Goal: Task Accomplishment & Management: Complete application form

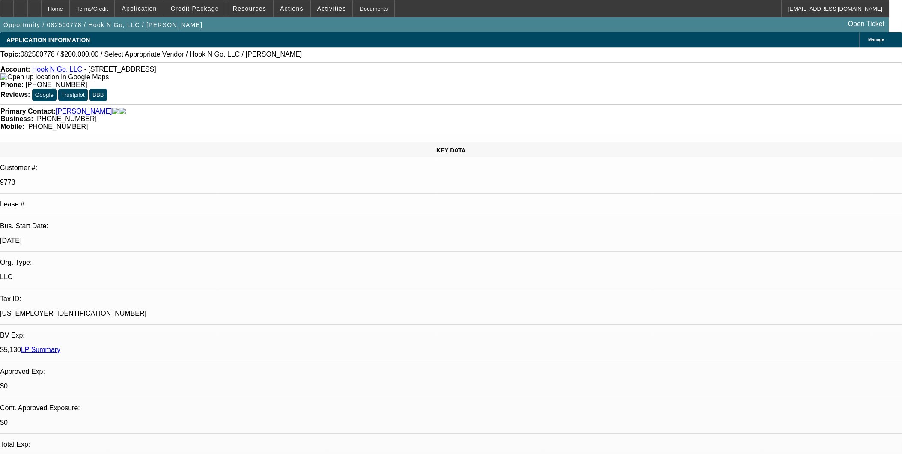
select select "0"
select select "2"
select select "0.1"
select select "4"
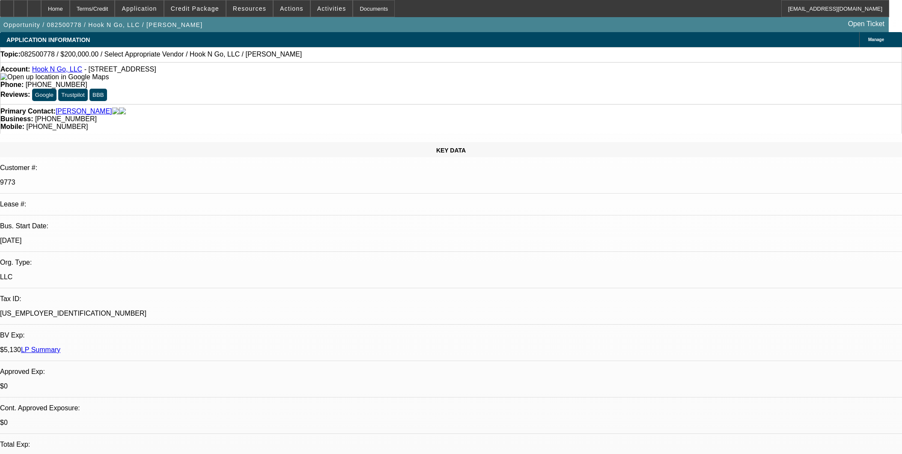
scroll to position [190, 0]
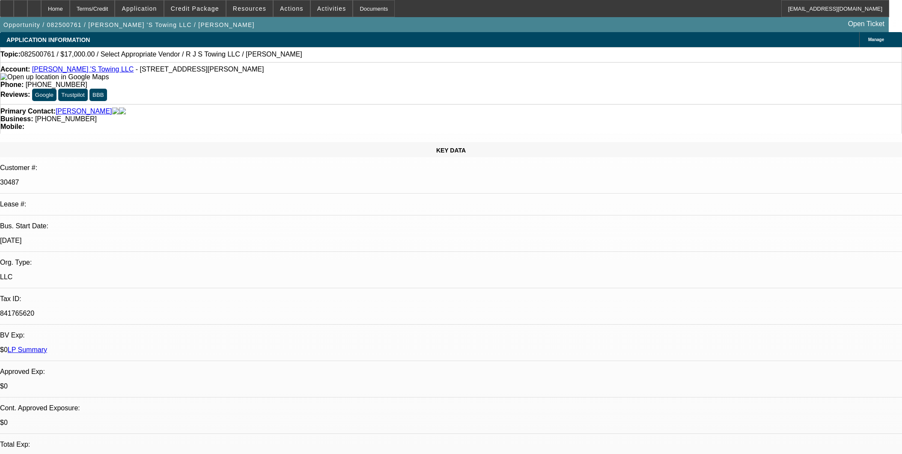
select select "0"
select select "2"
select select "0.1"
select select "4"
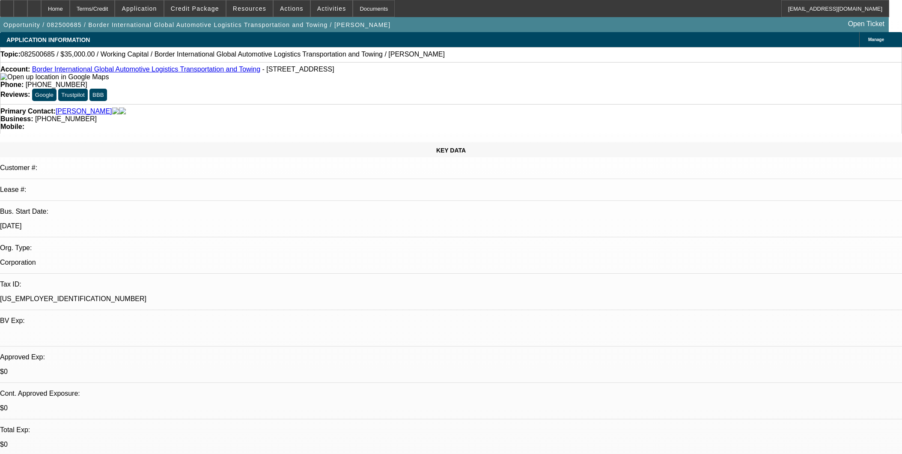
select select "0"
select select "2"
select select "0"
select select "6"
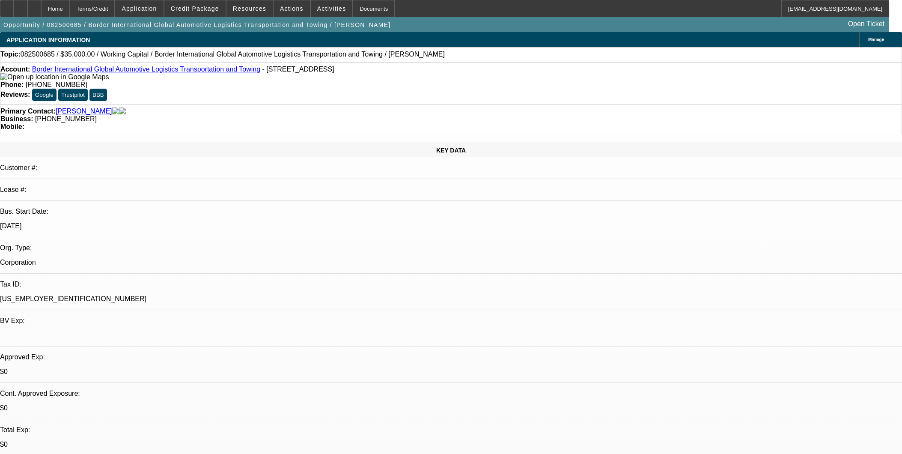
select select "0"
select select "2"
select select "0"
select select "6"
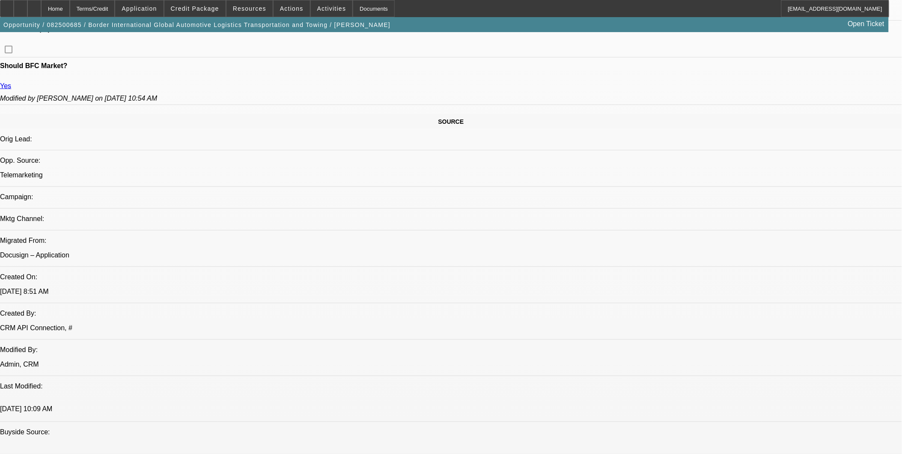
scroll to position [571, 0]
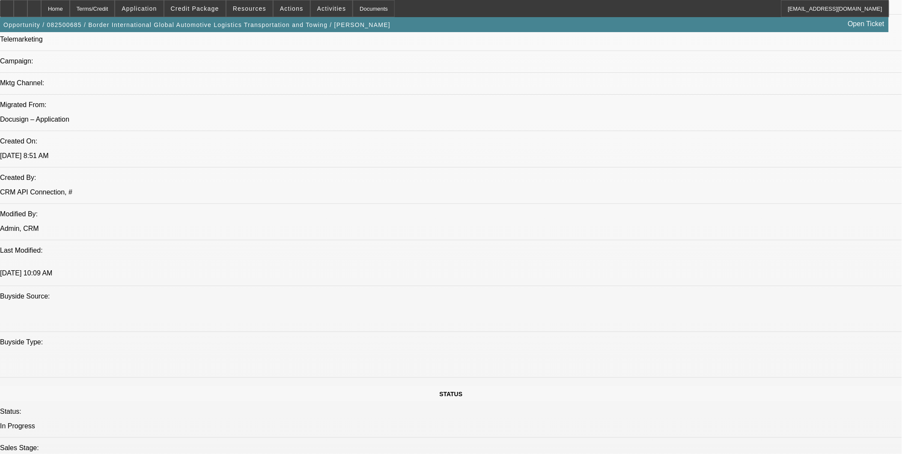
click at [41, 11] on div at bounding box center [34, 8] width 14 height 17
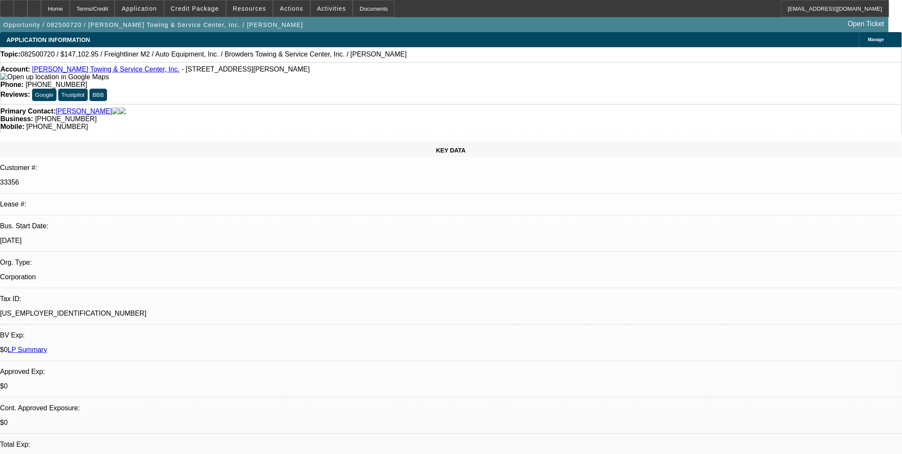
select select "0"
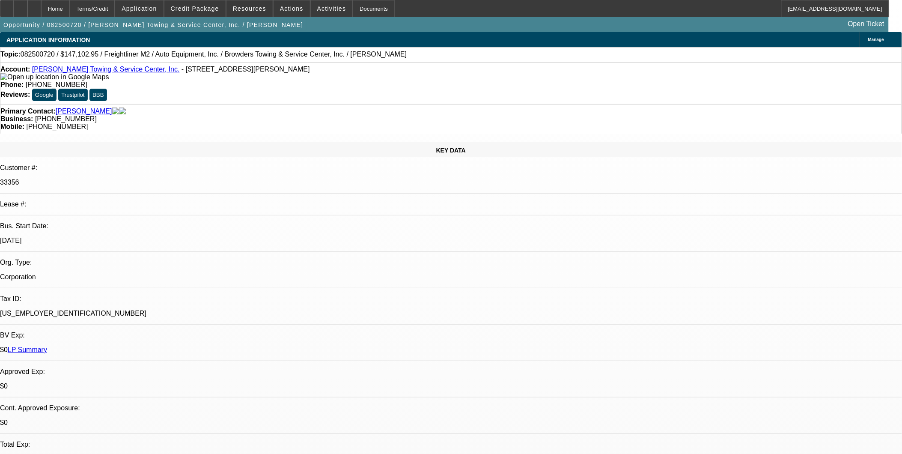
select select "0"
select select "1"
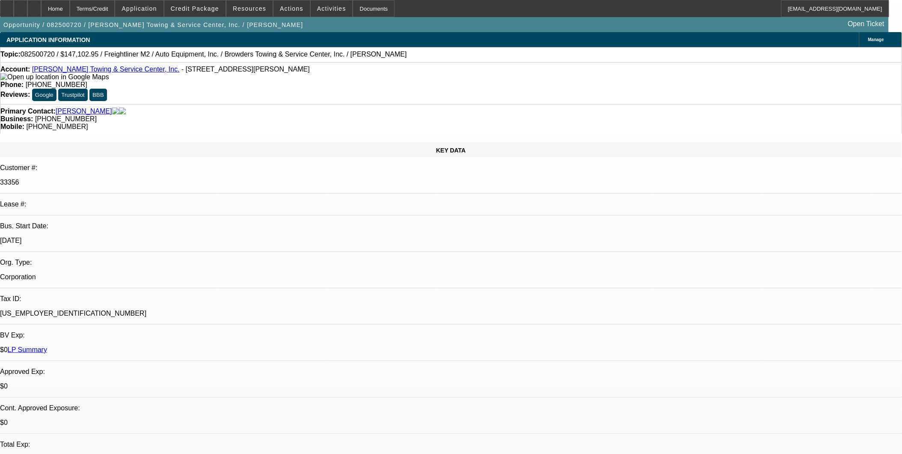
select select "2"
select select "6"
select select "1"
select select "2"
select select "6"
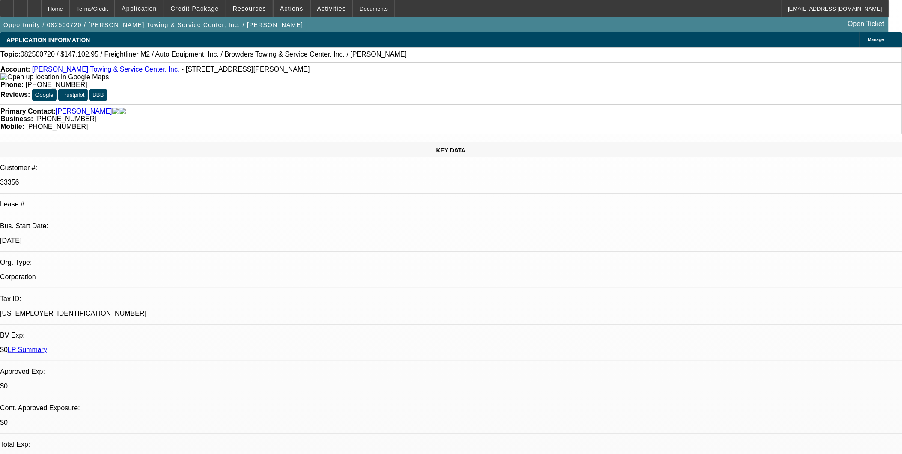
select select "1"
select select "2"
select select "6"
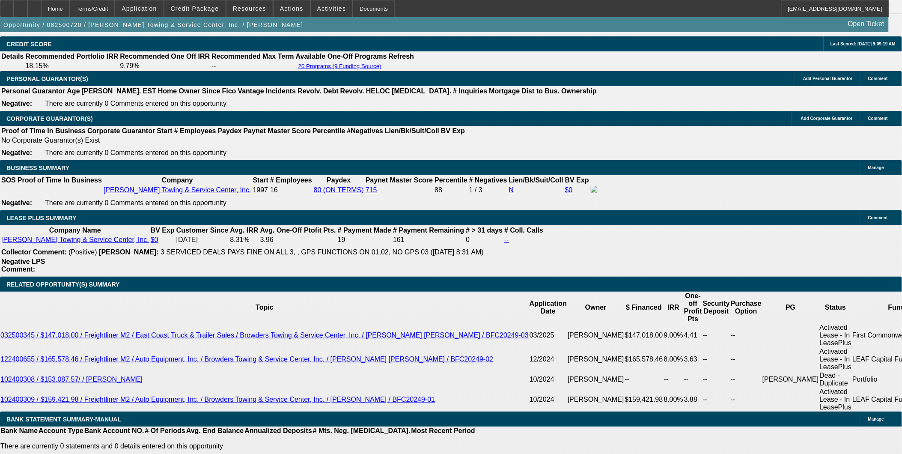
scroll to position [1141, 0]
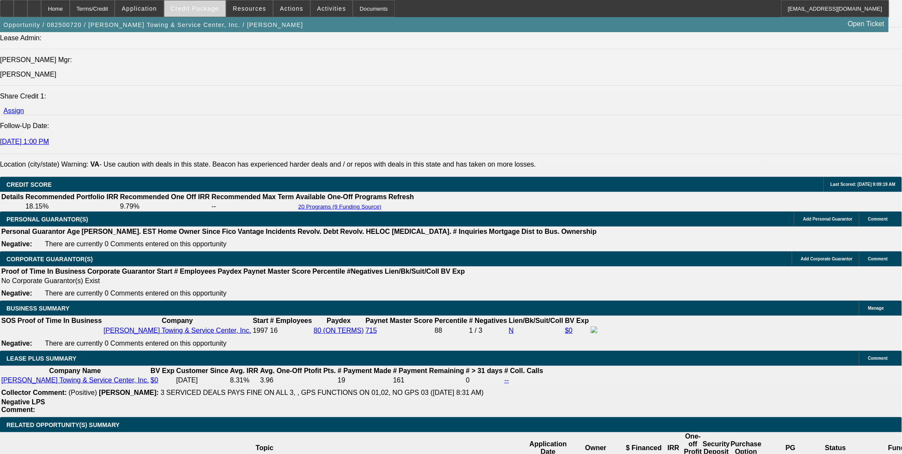
click at [202, 6] on span "Credit Package" at bounding box center [195, 8] width 48 height 7
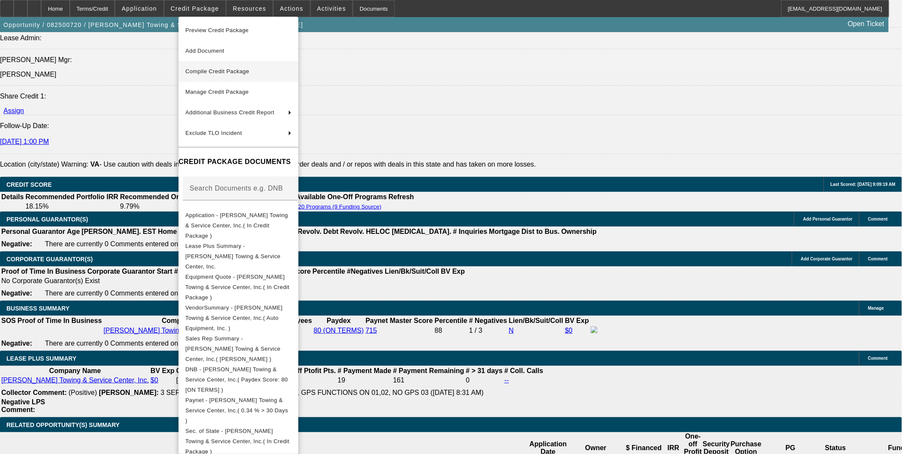
click at [229, 67] on span "Compile Credit Package" at bounding box center [238, 71] width 106 height 10
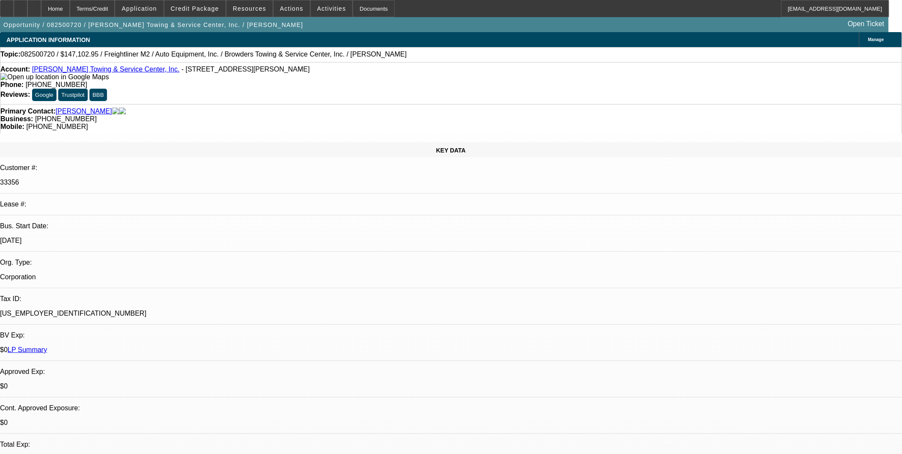
select select "0"
select select "2"
select select "0"
select select "6"
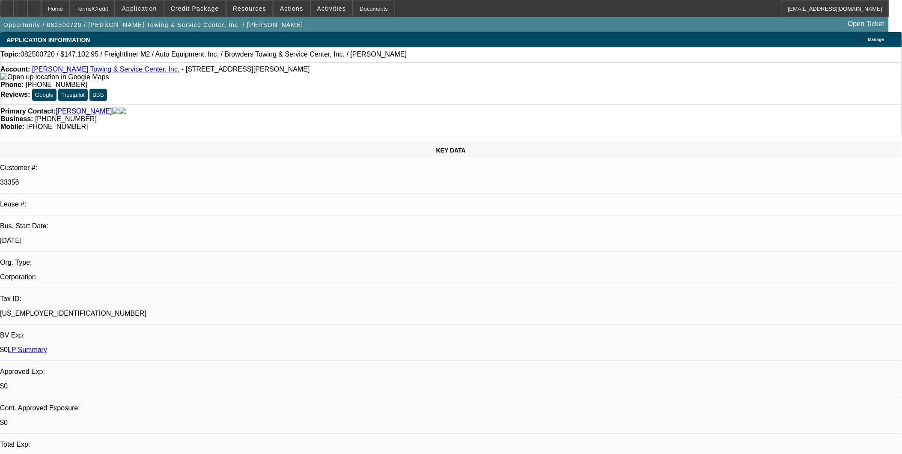
select select "0"
select select "2"
select select "0"
select select "6"
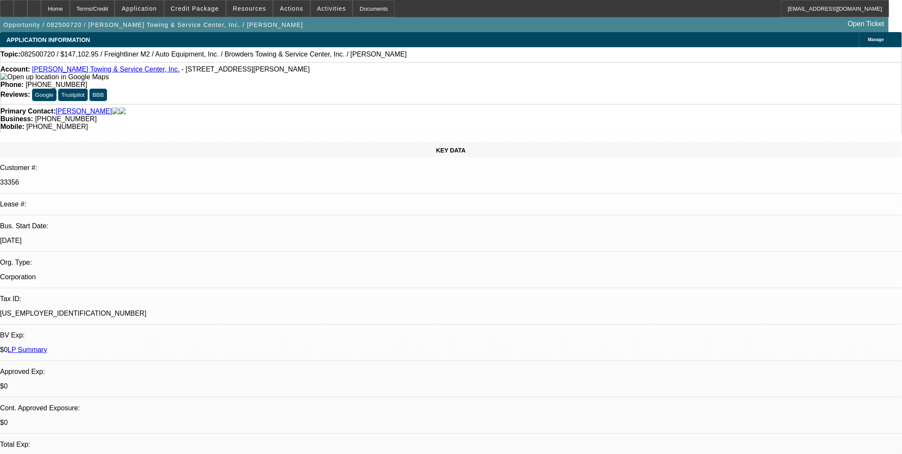
select select "0"
select select "2"
select select "0"
select select "6"
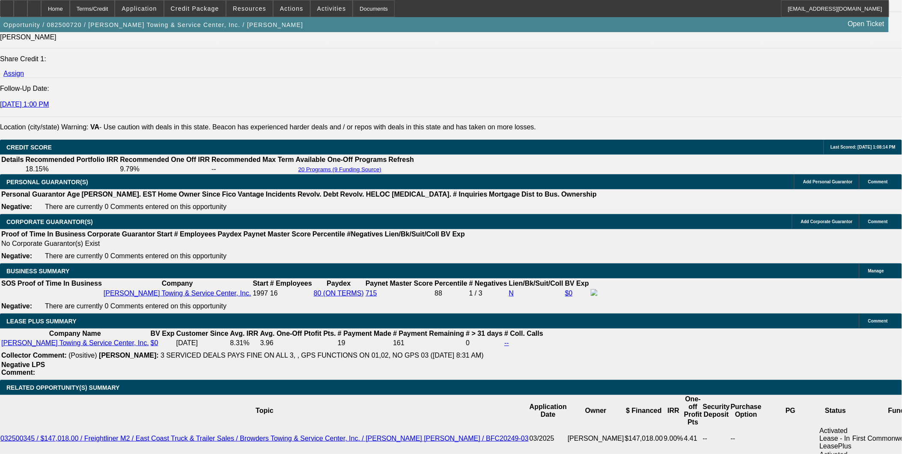
scroll to position [1189, 0]
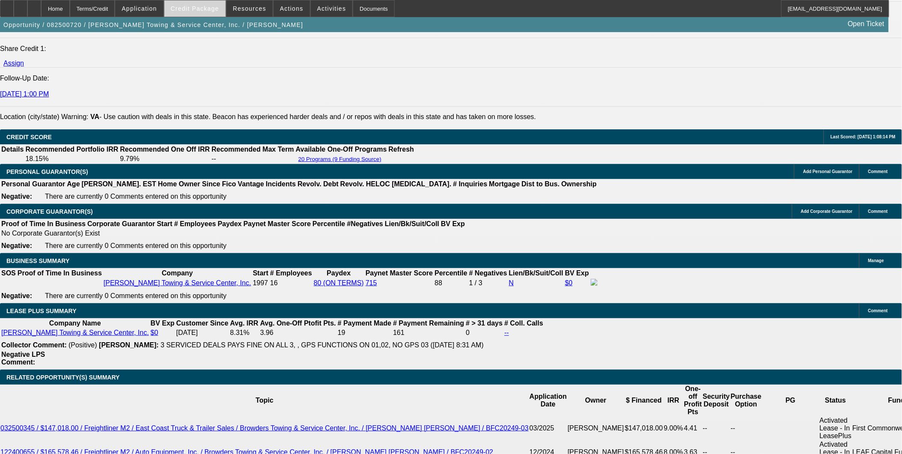
click at [211, 10] on span "Credit Package" at bounding box center [195, 8] width 48 height 7
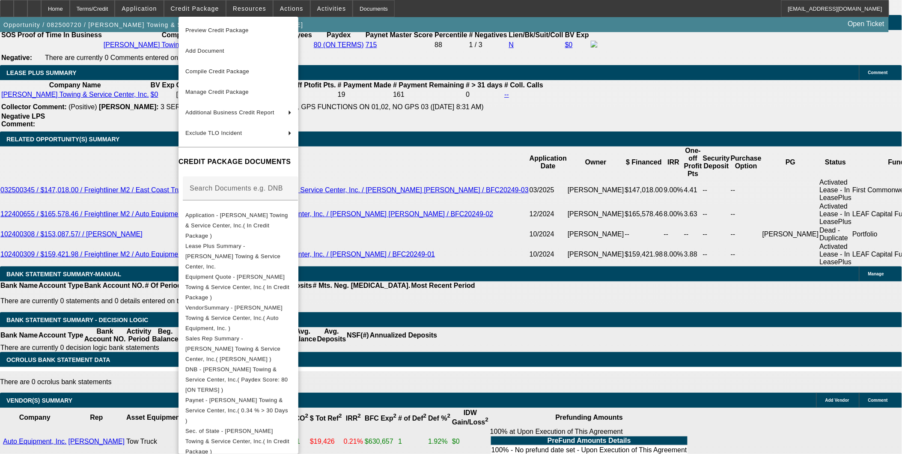
click at [577, 280] on div at bounding box center [451, 227] width 902 height 454
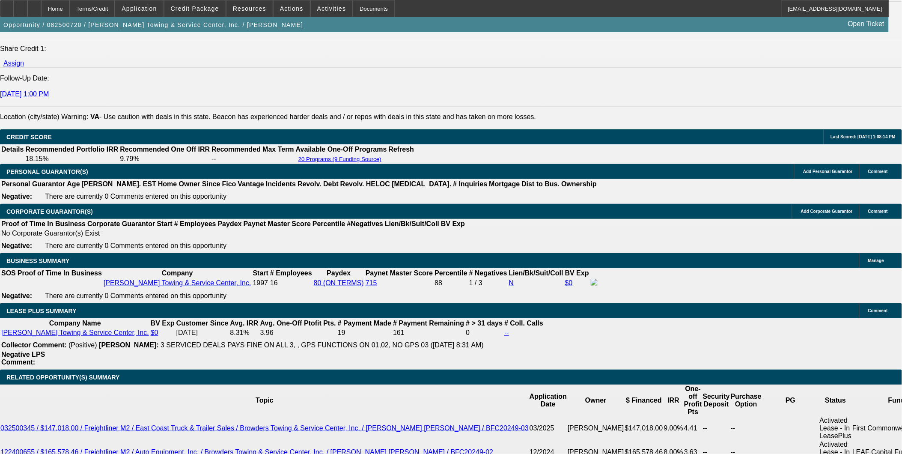
drag, startPoint x: 631, startPoint y: 183, endPoint x: 560, endPoint y: 209, distance: 76.0
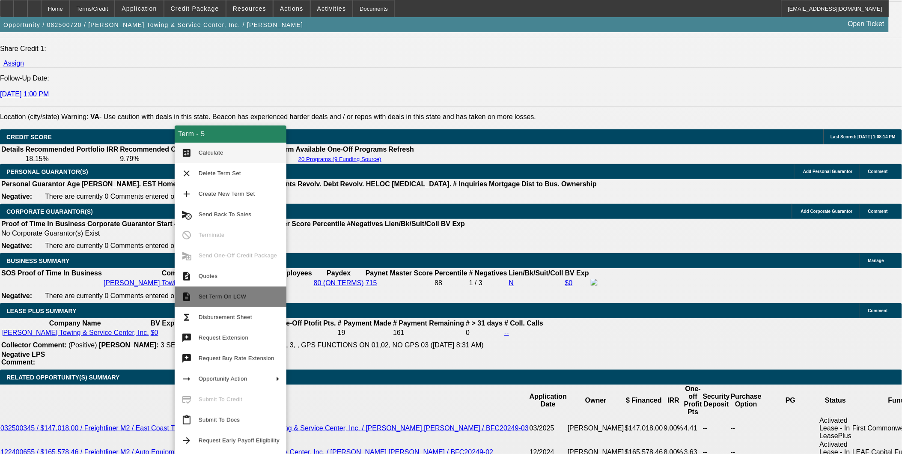
click at [218, 296] on span "Set Term On LCW" at bounding box center [223, 296] width 48 height 6
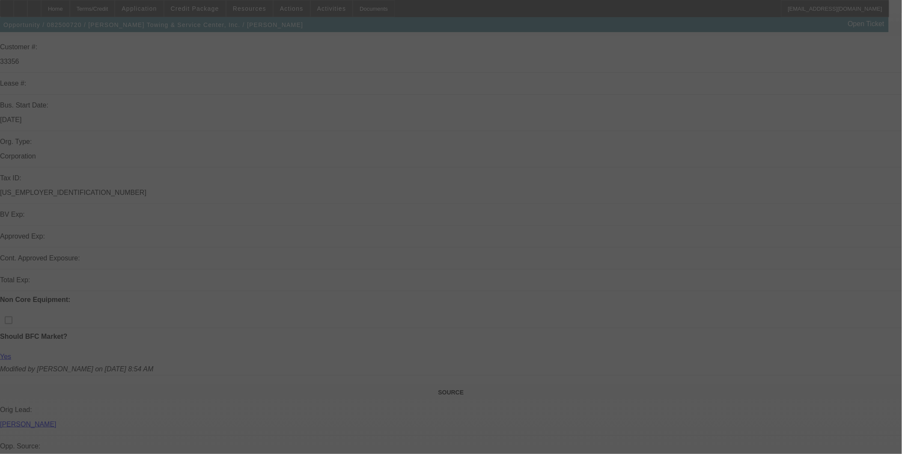
scroll to position [238, 0]
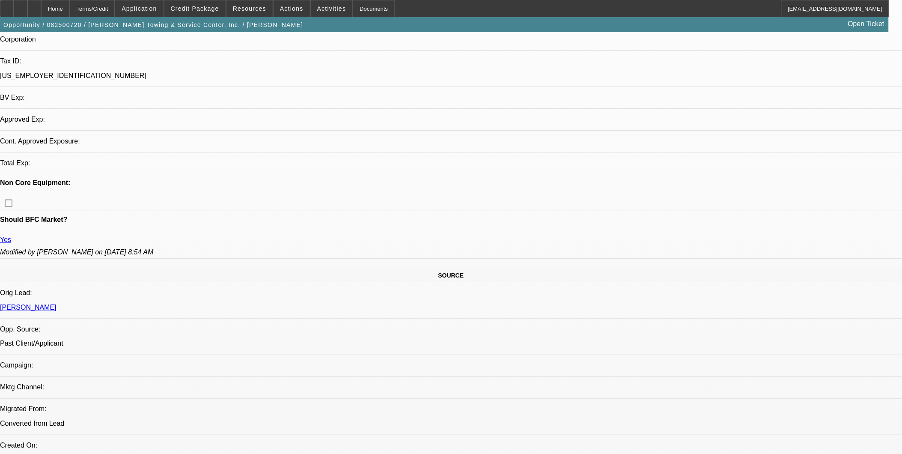
select select "0"
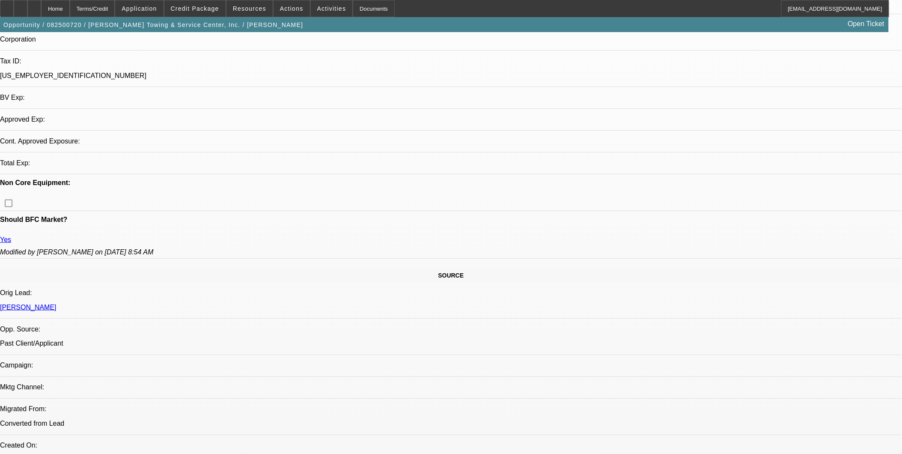
select select "0"
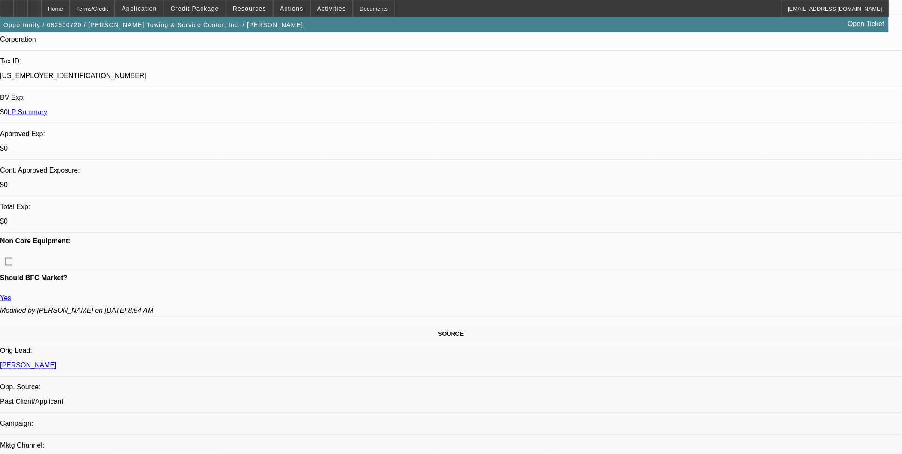
select select "1"
select select "2"
select select "6"
select select "1"
select select "2"
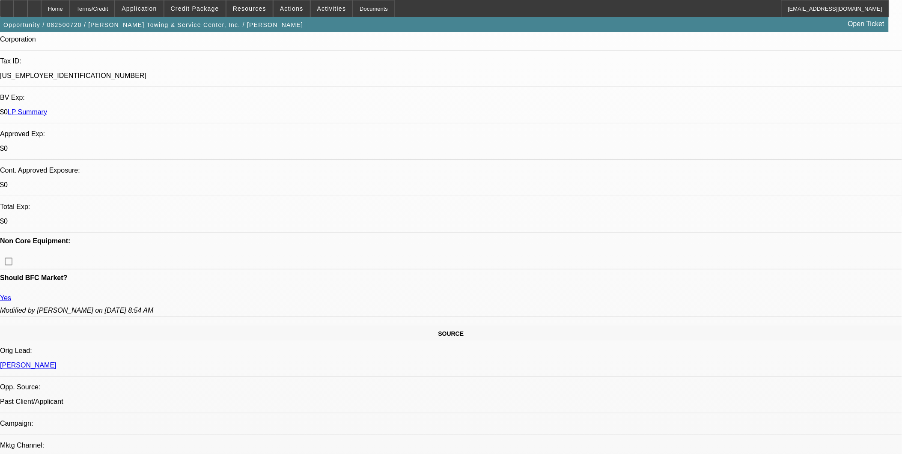
select select "6"
select select "1"
select select "2"
select select "6"
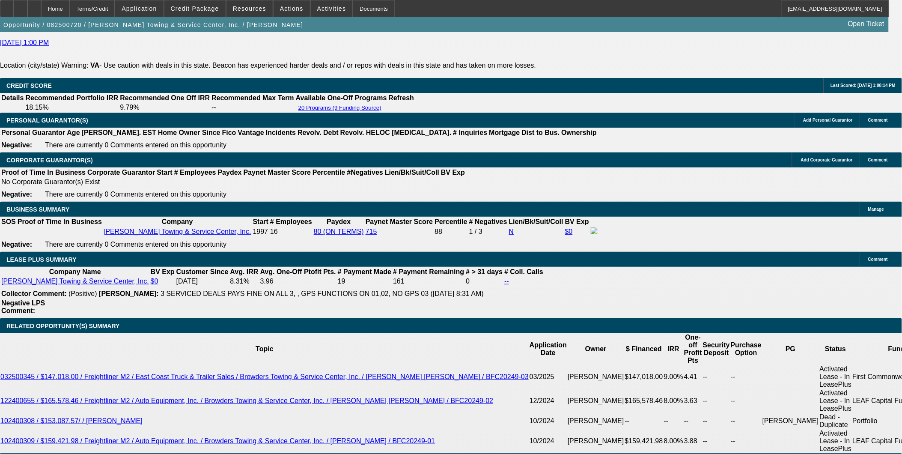
scroll to position [1181, 0]
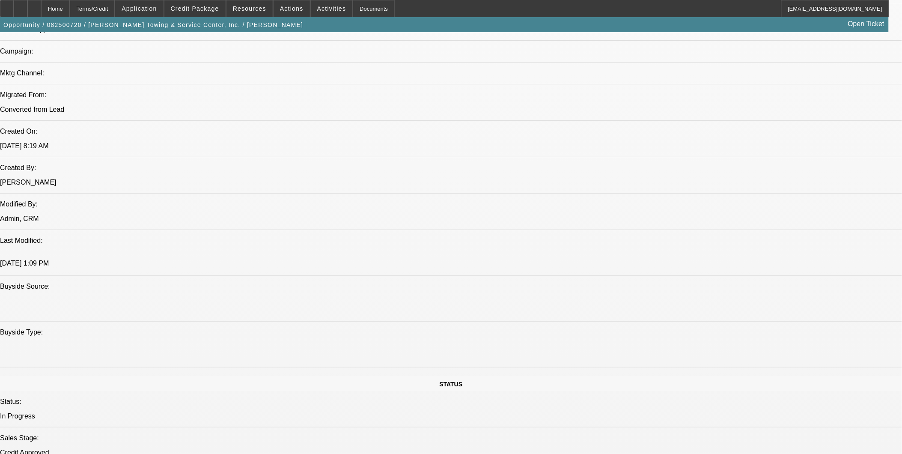
scroll to position [420, 0]
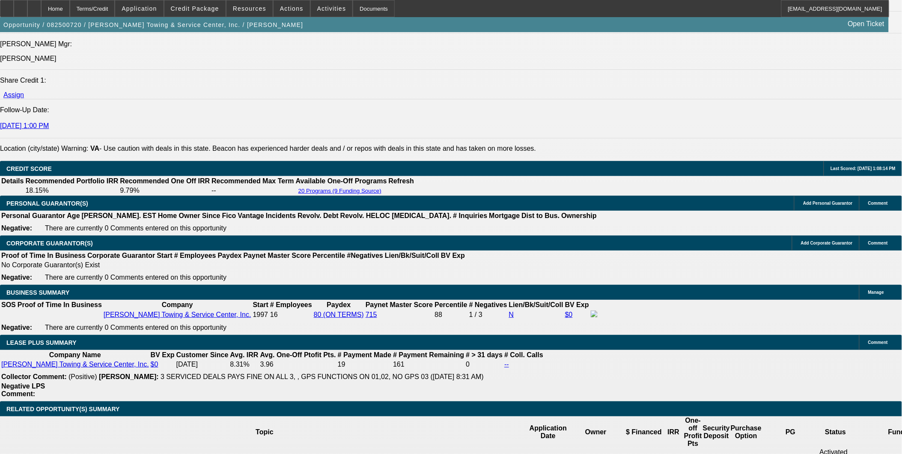
scroll to position [1229, 0]
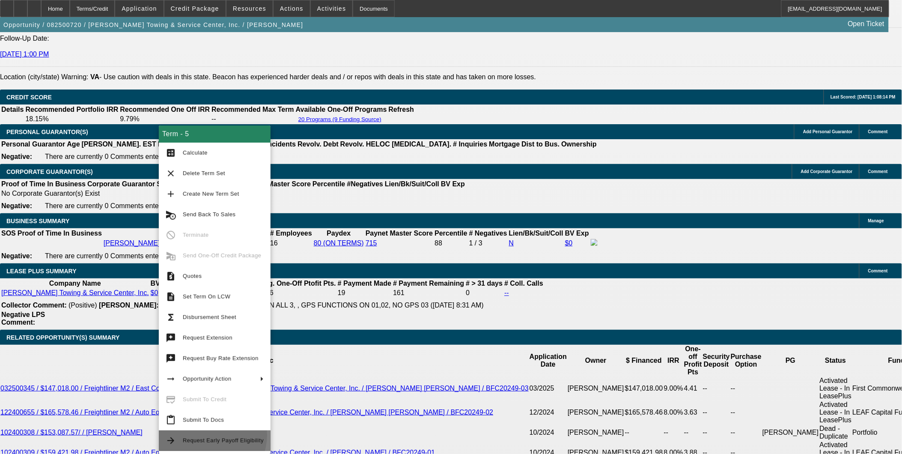
click at [207, 435] on span "Request Early Payoff Eligibility" at bounding box center [223, 440] width 81 height 10
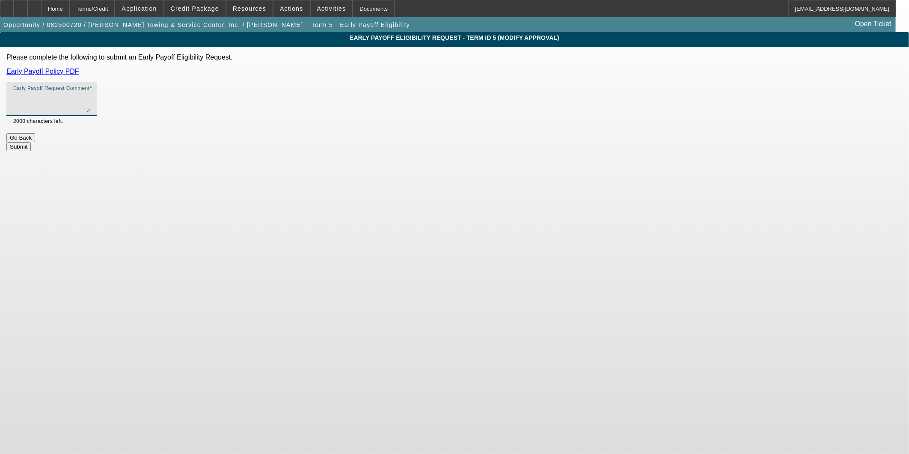
click at [90, 103] on textarea "Early Payoff Request Comment" at bounding box center [51, 102] width 77 height 21
type textarea "S"
type textarea "Z"
type textarea "This customer is a low rate EBO customer, can you please review? Thank you"
click at [31, 142] on button "Submit" at bounding box center [18, 146] width 24 height 9
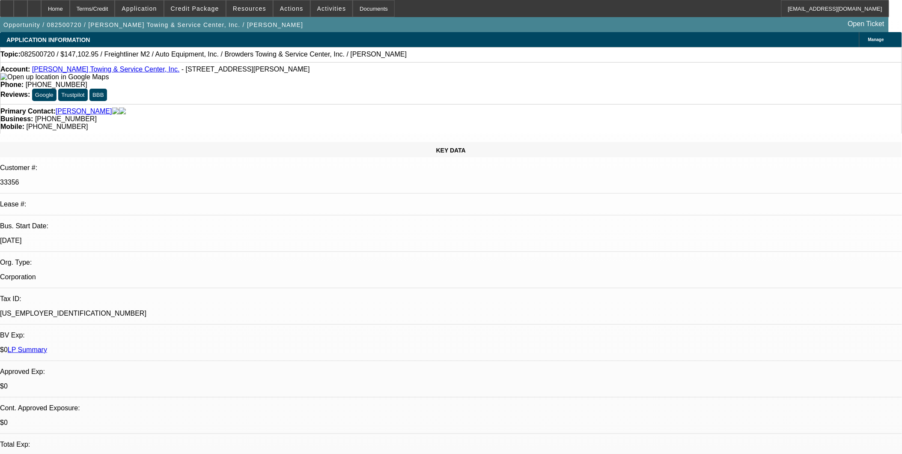
select select "0"
select select "2"
select select "0"
select select "6"
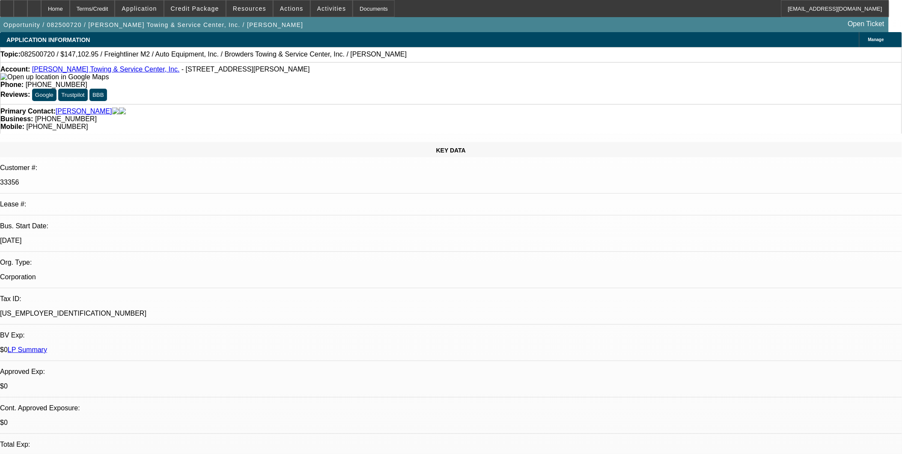
select select "0"
select select "2"
select select "0"
select select "6"
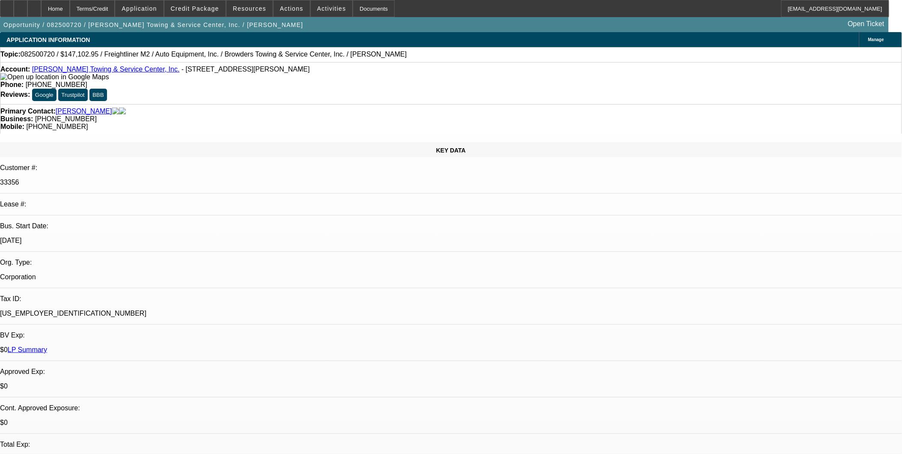
select select "0"
select select "2"
select select "0"
select select "6"
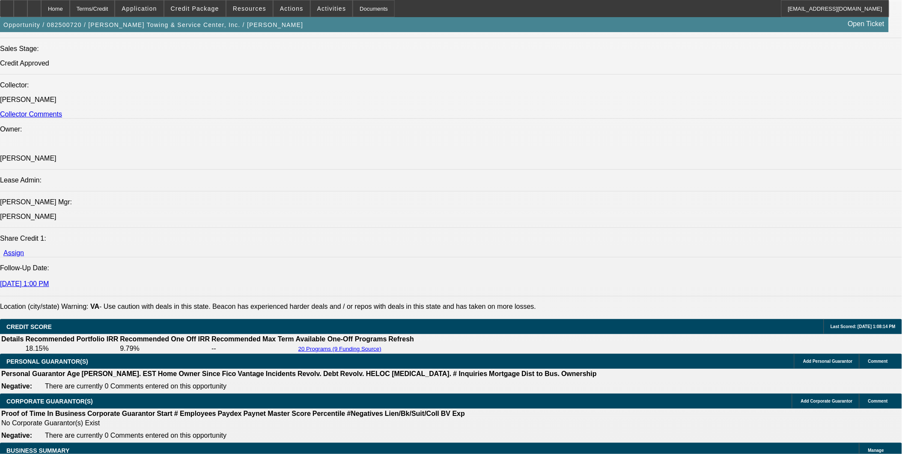
scroll to position [1236, 0]
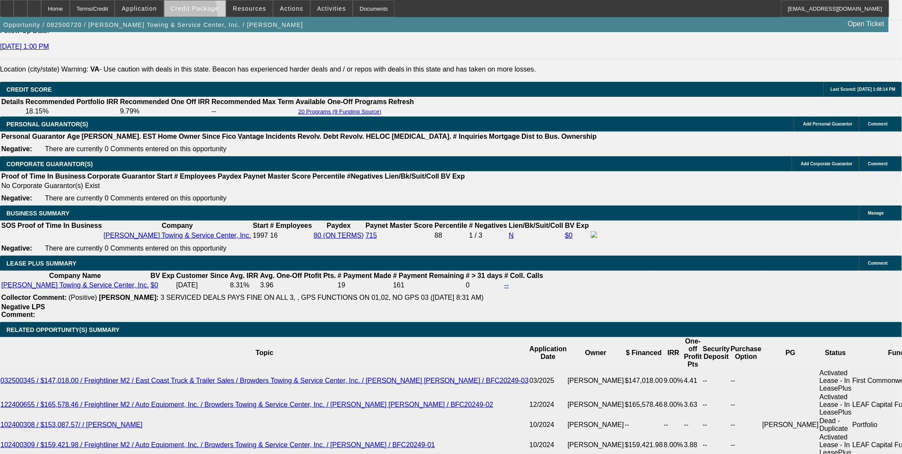
click at [197, 15] on span at bounding box center [194, 8] width 61 height 21
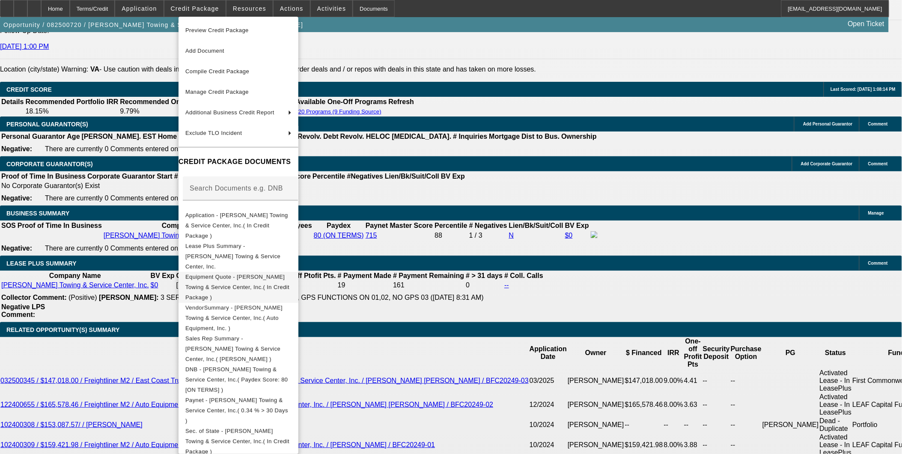
click at [243, 273] on span "Equipment Quote - Browder's Towing & Service Center, Inc.( In Credit Package )" at bounding box center [237, 286] width 104 height 27
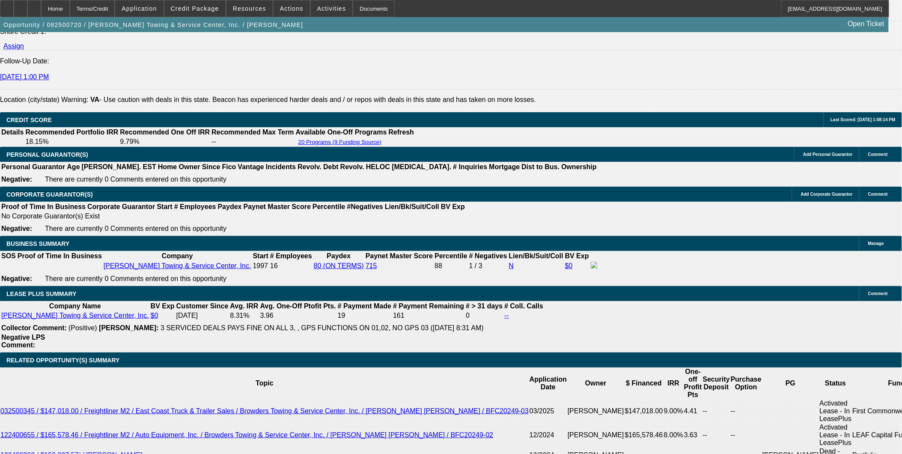
scroll to position [1189, 0]
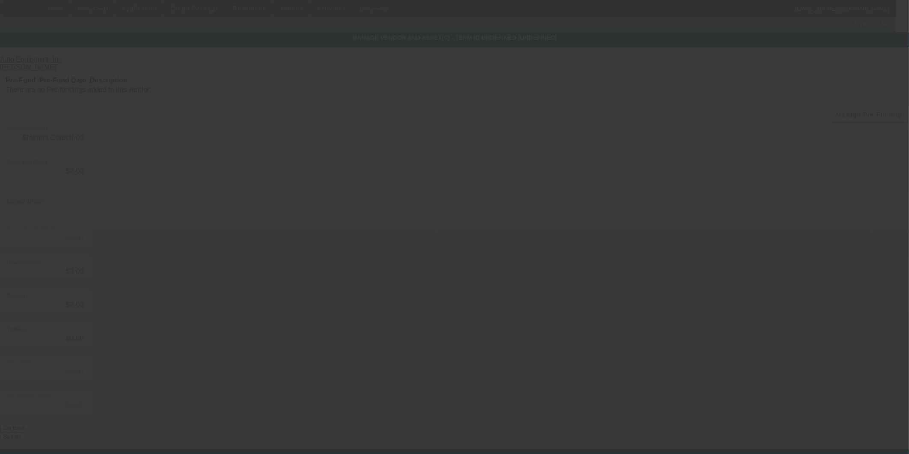
type input "$140,810.33"
type input "$449.00"
type input "$141,259.33"
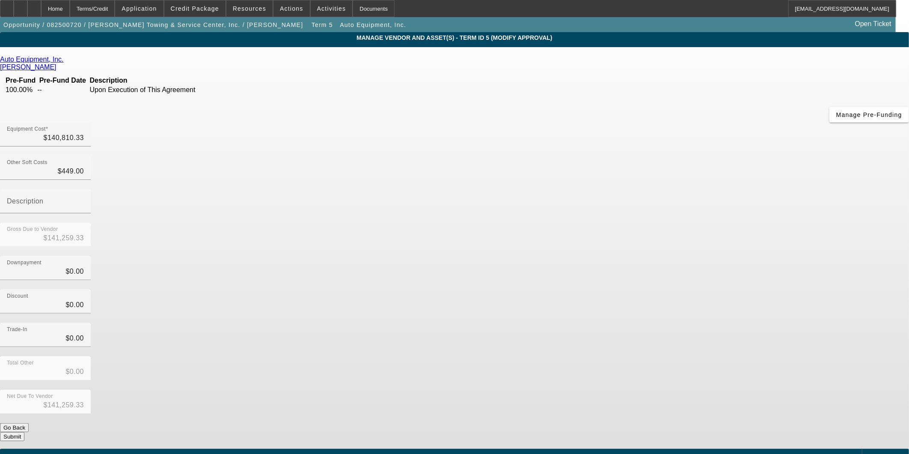
click at [862, 449] on div "Add Equipment" at bounding box center [885, 456] width 47 height 15
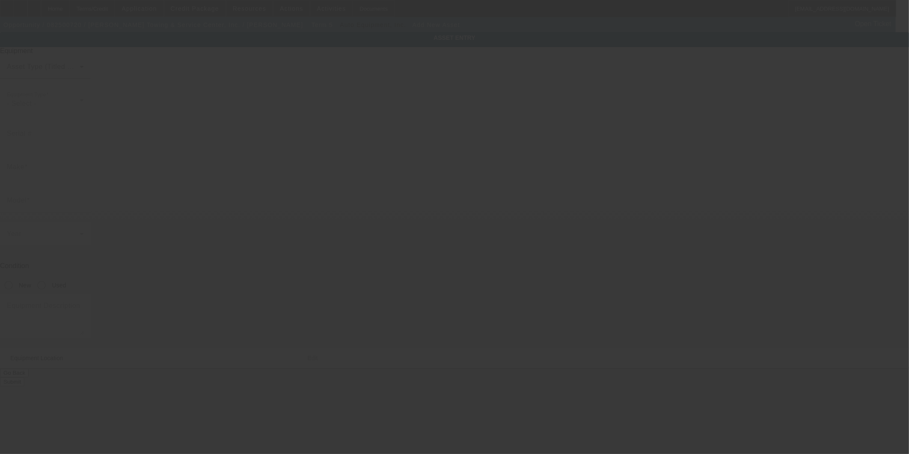
type input "6820 Boydton Plank Rd"
type input "North Dinwiddie"
type input "23803"
type input "Dinwiddie"
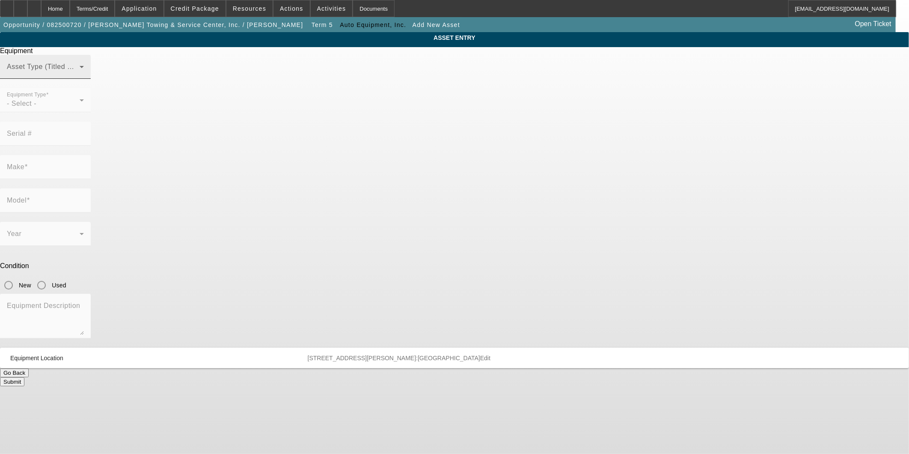
click at [112, 70] on mat-label "Asset Type (Titled or Non-Titled)" at bounding box center [59, 66] width 105 height 7
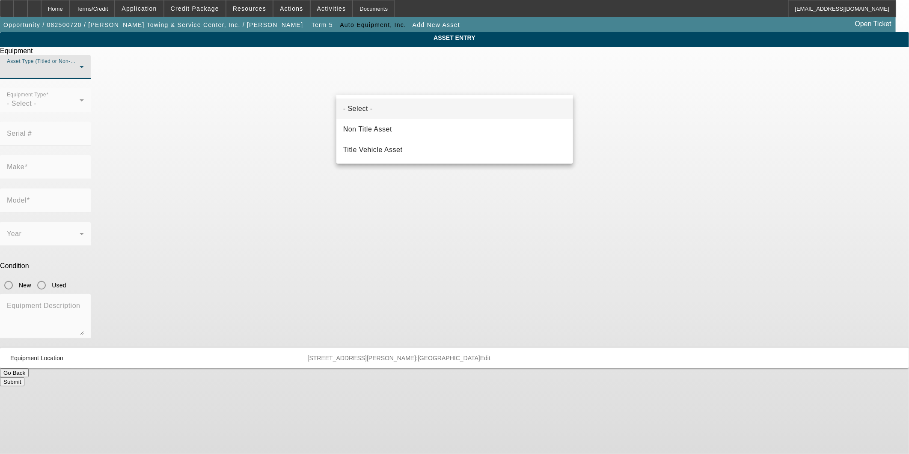
click at [631, 170] on div at bounding box center [454, 227] width 909 height 454
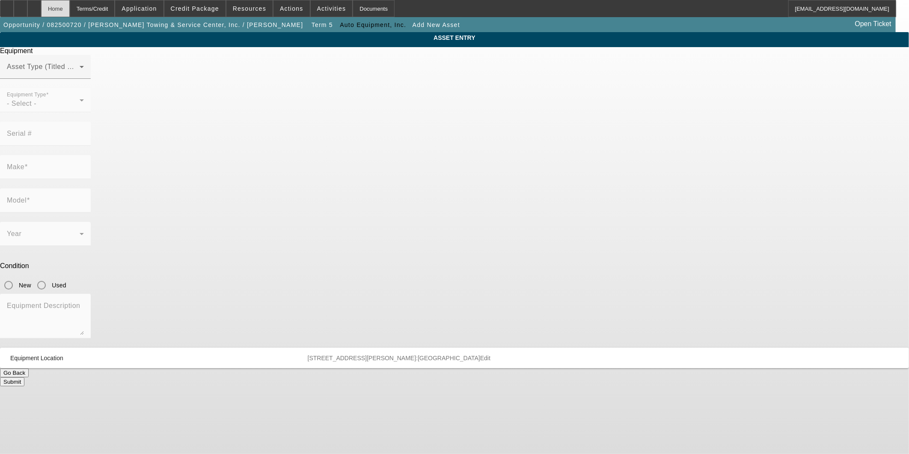
click at [70, 5] on div "Home" at bounding box center [55, 8] width 29 height 17
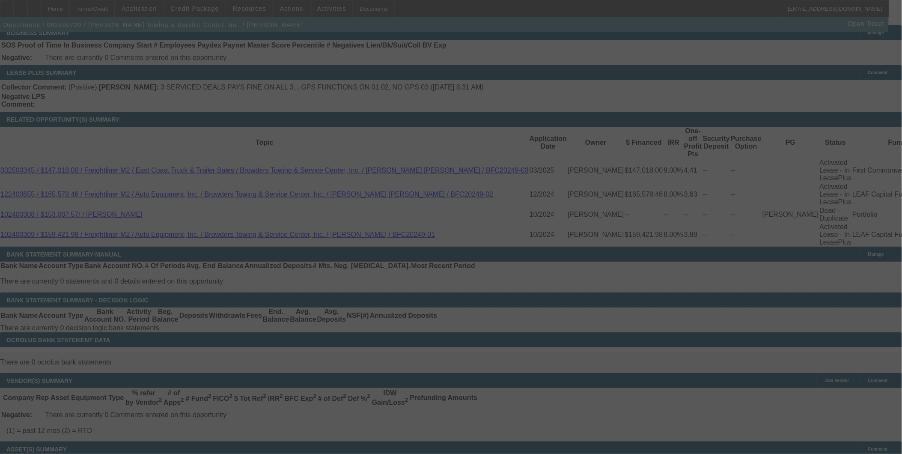
scroll to position [339, 0]
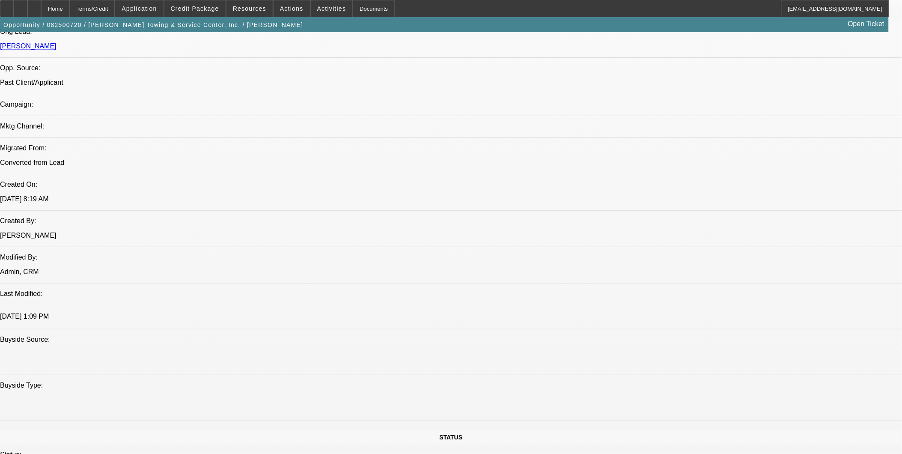
select select "0"
select select "2"
select select "0"
select select "6"
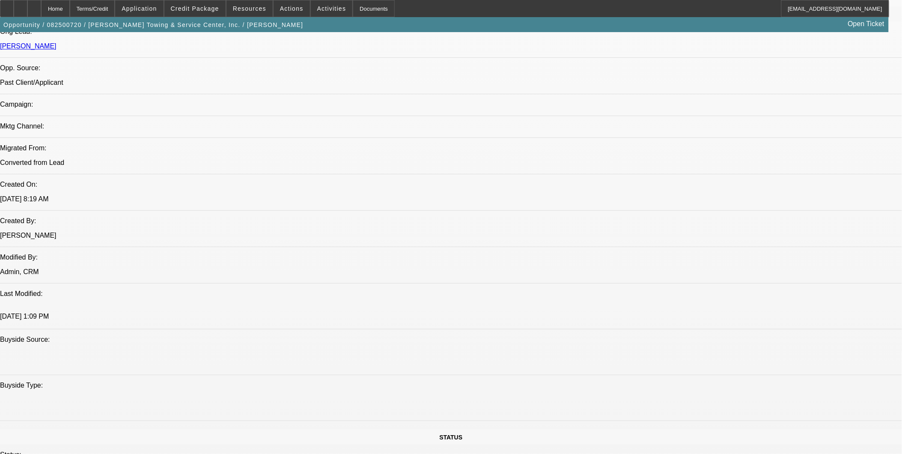
select select "0"
select select "2"
select select "0"
select select "6"
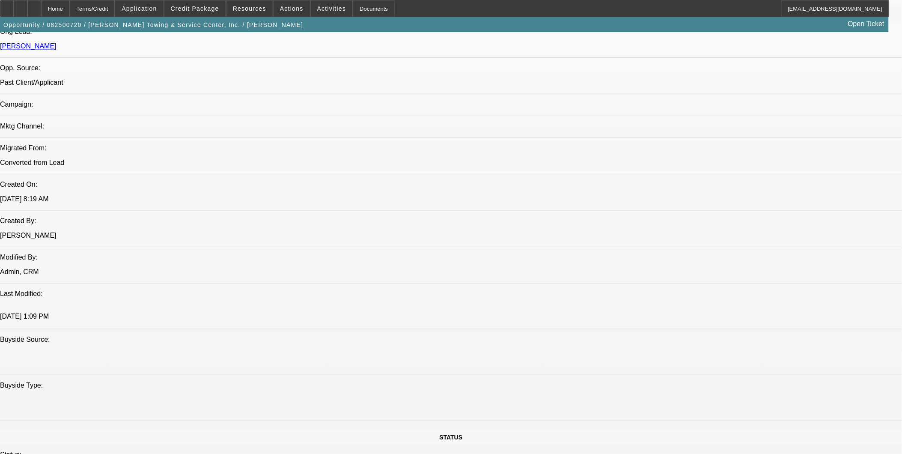
select select "0"
select select "2"
select select "0"
select select "6"
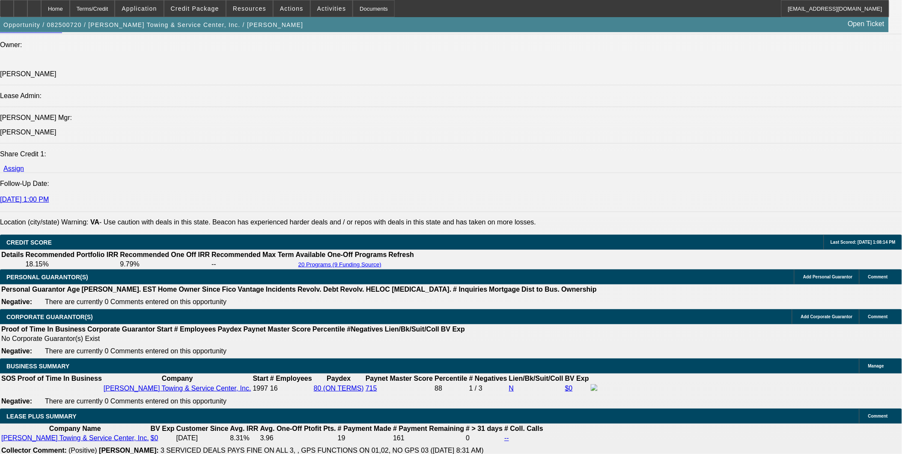
scroll to position [1127, 0]
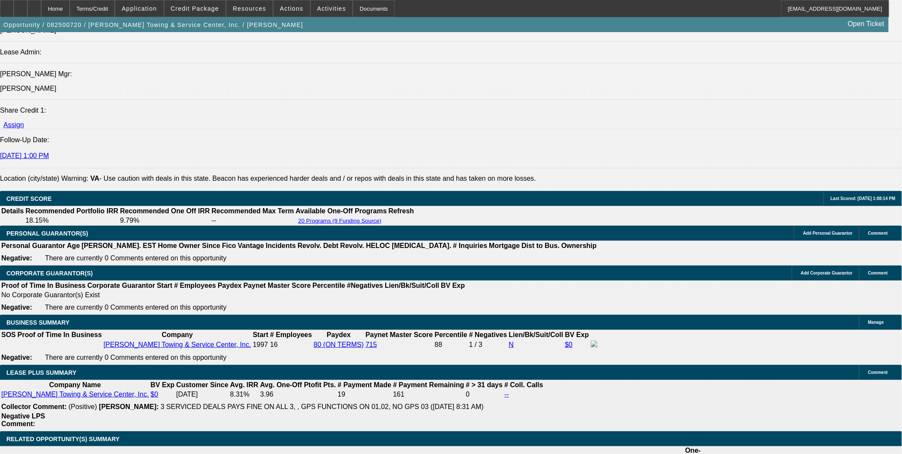
drag, startPoint x: 206, startPoint y: 140, endPoint x: 200, endPoint y: 136, distance: 7.1
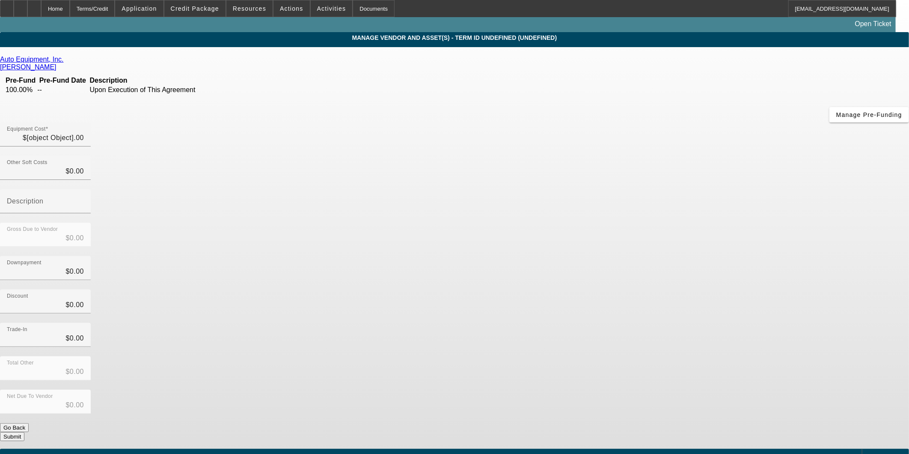
type input "$140,810.33"
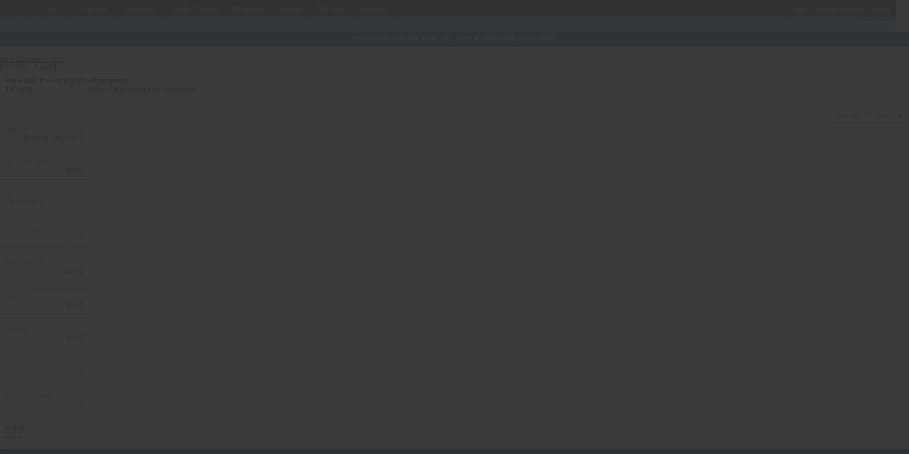
type input "$449.00"
type input "$141,259.33"
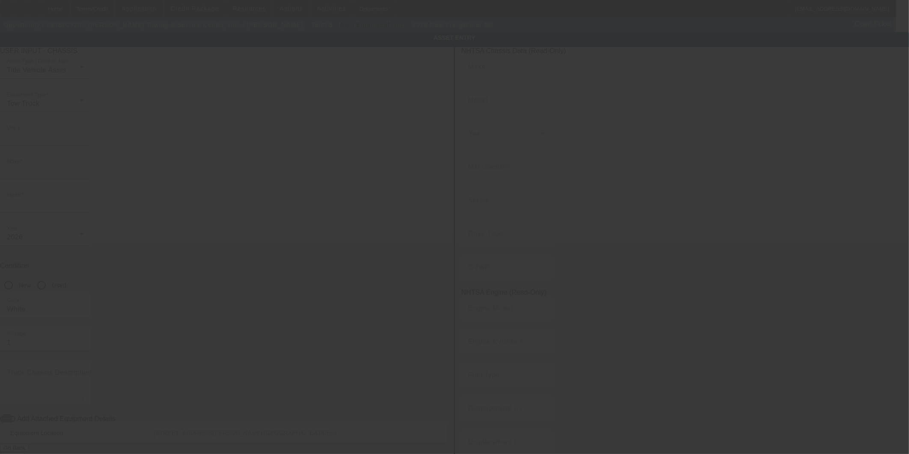
type input "26FR0M2W1441XAAA2"
type input "Freightliner"
type input "M2"
radio input "true"
type input "6820 Boydton Plank Rd"
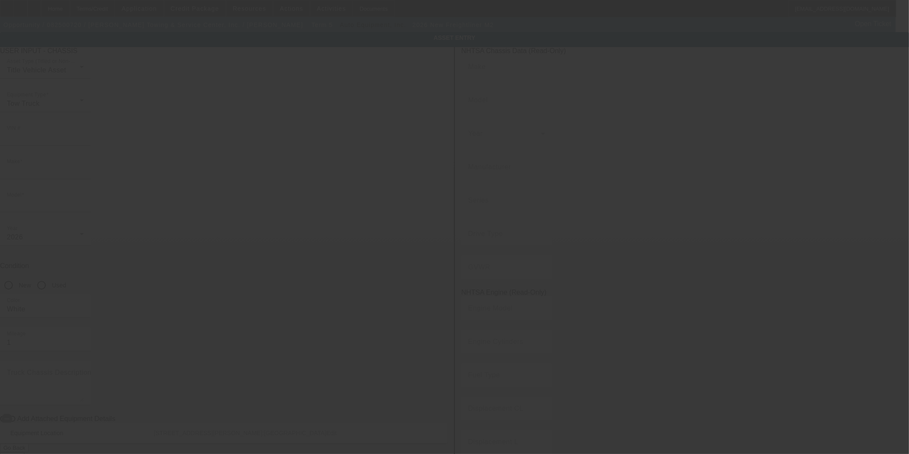
type input "North Dinwiddie"
type input "23803"
type input "Dinwiddie"
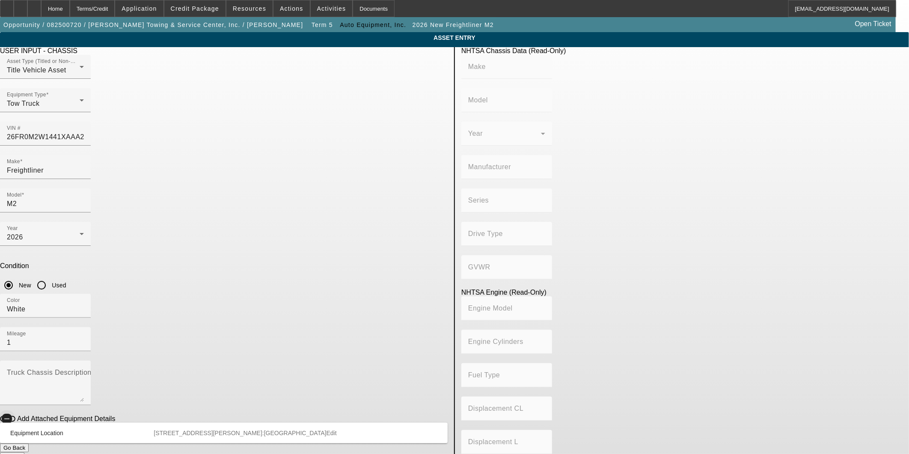
click at [15, 410] on span "button" at bounding box center [6, 418] width 17 height 17
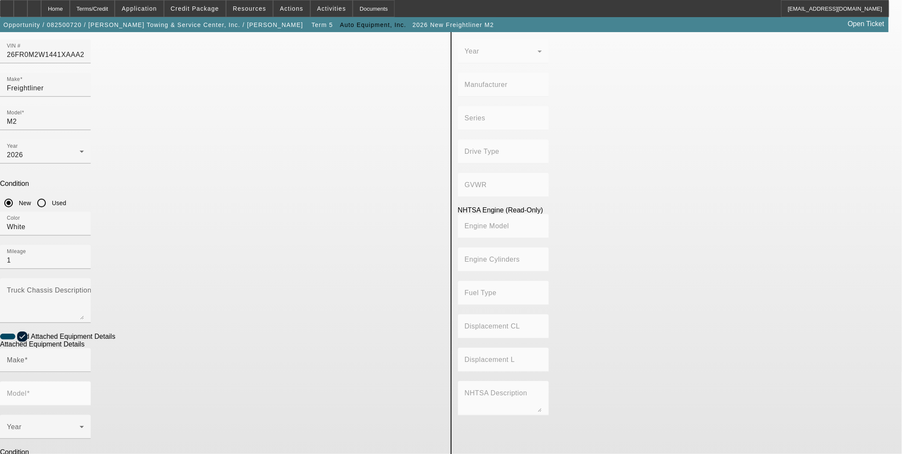
scroll to position [95, 0]
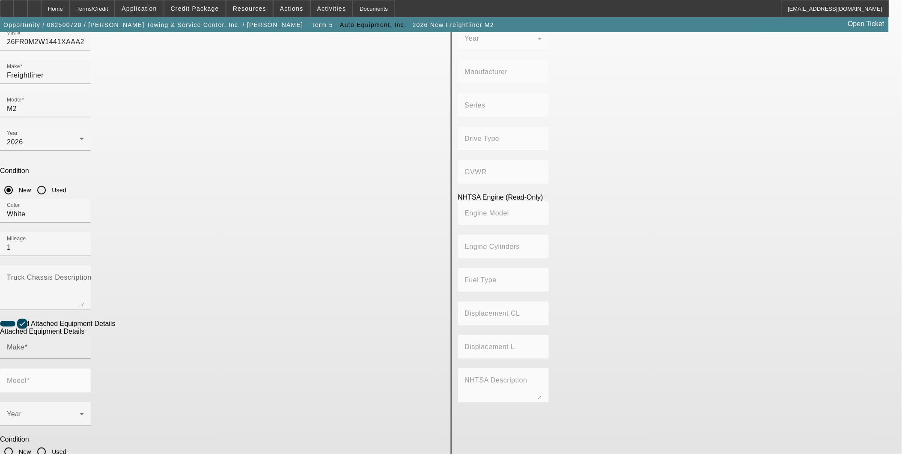
click at [84, 346] on input "Make" at bounding box center [45, 351] width 77 height 10
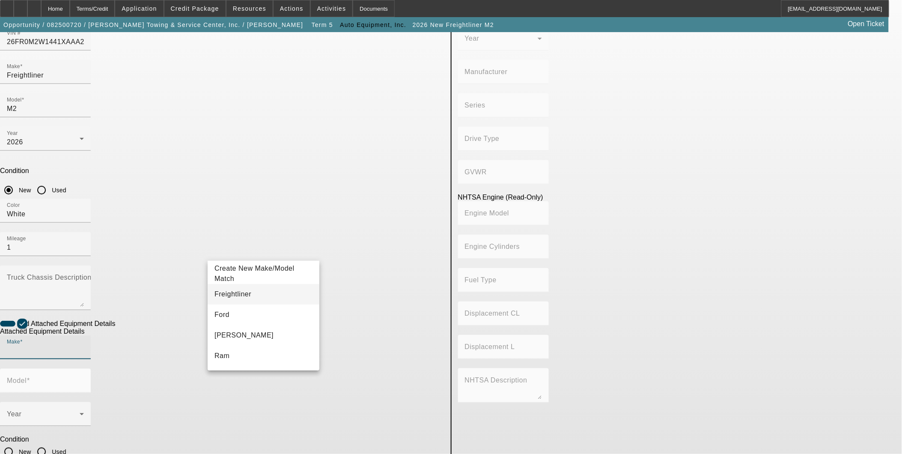
scroll to position [0, 0]
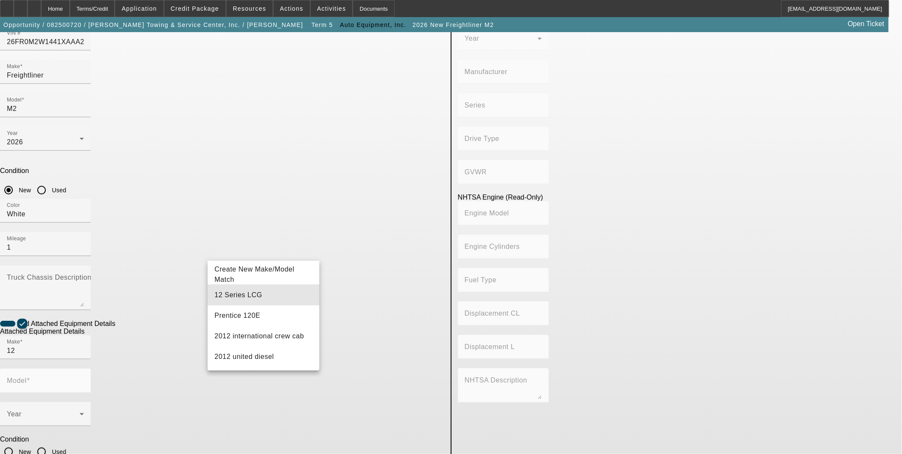
click at [269, 299] on mat-option "12 Series LCG" at bounding box center [264, 295] width 112 height 21
type input "12 Series LCG"
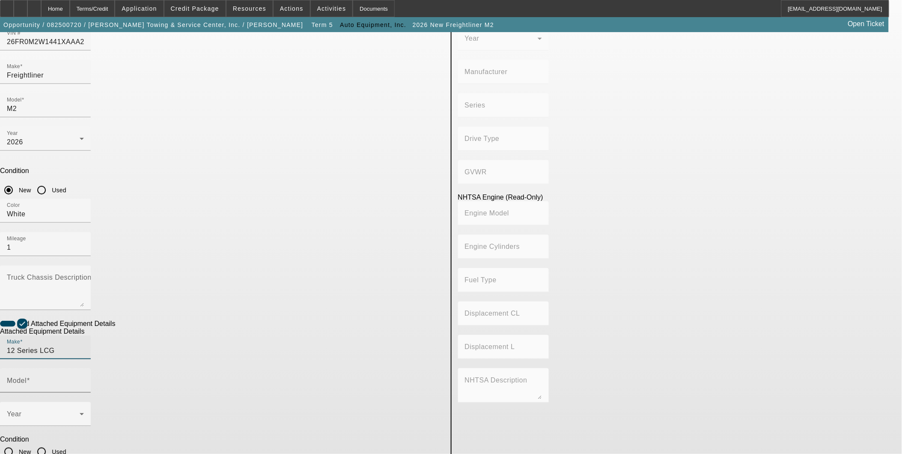
click at [84, 379] on input "Model" at bounding box center [45, 384] width 77 height 10
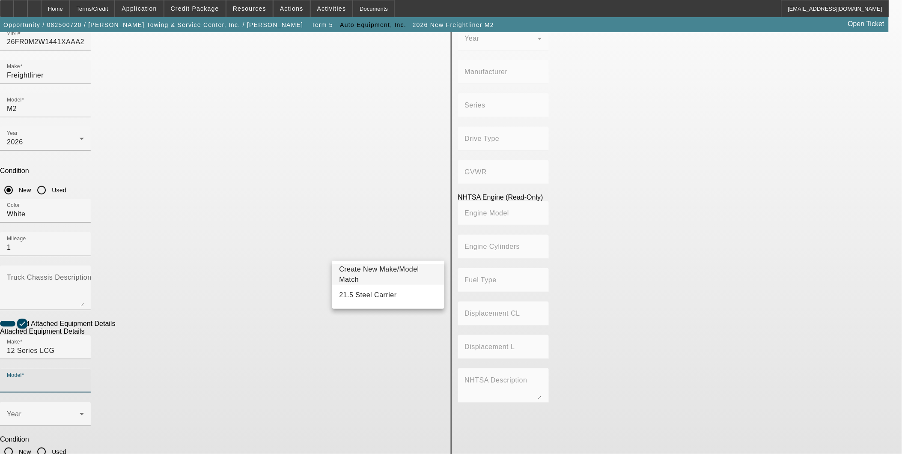
click at [383, 279] on span "Create New Make/Model Match" at bounding box center [388, 274] width 98 height 21
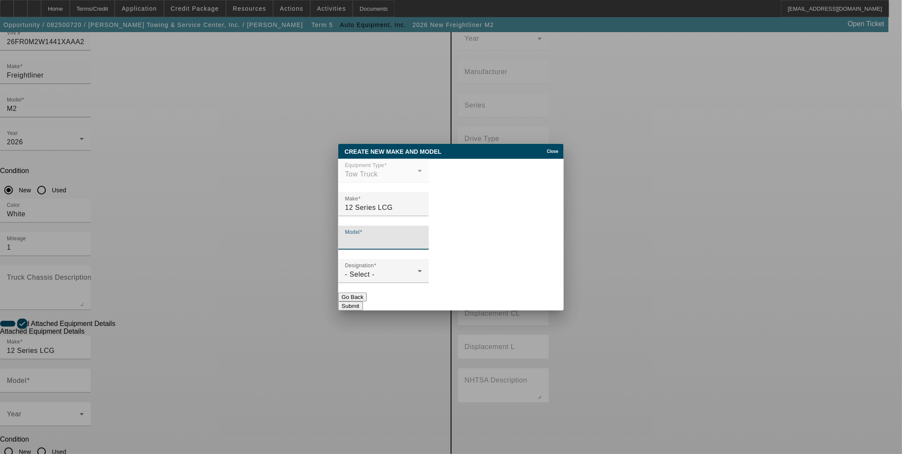
click at [398, 238] on input "Model" at bounding box center [383, 241] width 77 height 10
type input "Century 12 Series LCG"
click at [375, 274] on div "- Select -" at bounding box center [381, 274] width 73 height 10
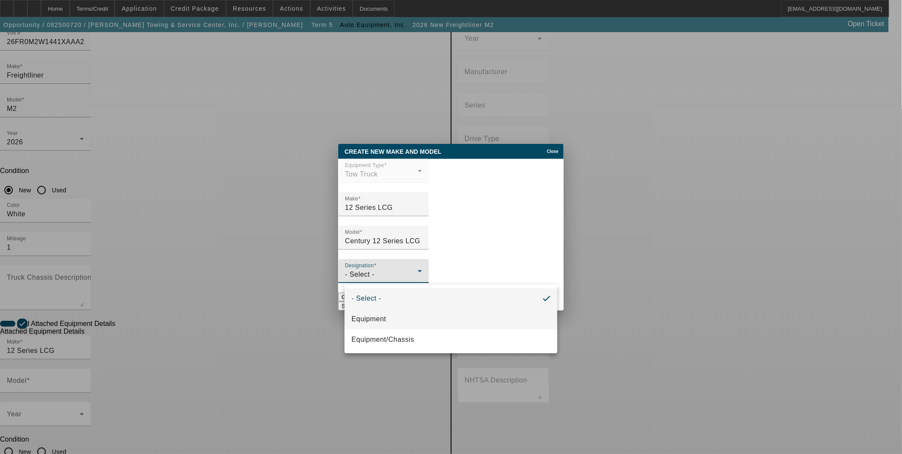
click at [376, 314] on span "Equipment" at bounding box center [368, 319] width 35 height 10
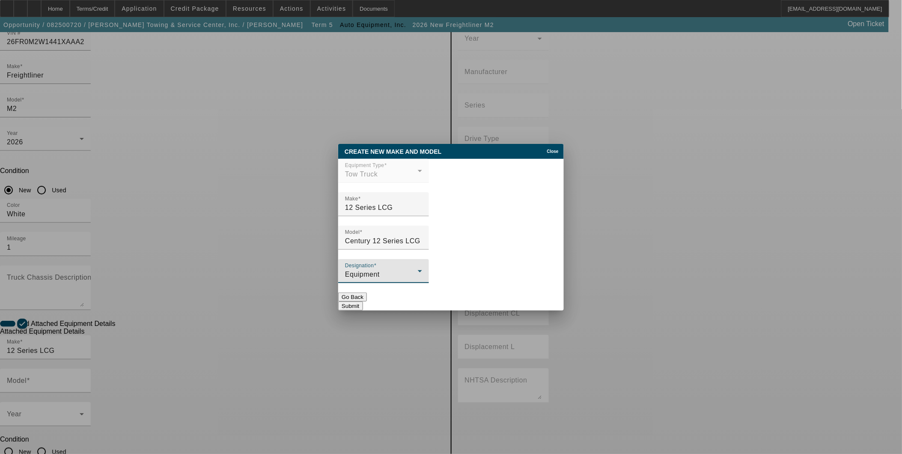
click at [363, 305] on button "Submit" at bounding box center [350, 305] width 24 height 9
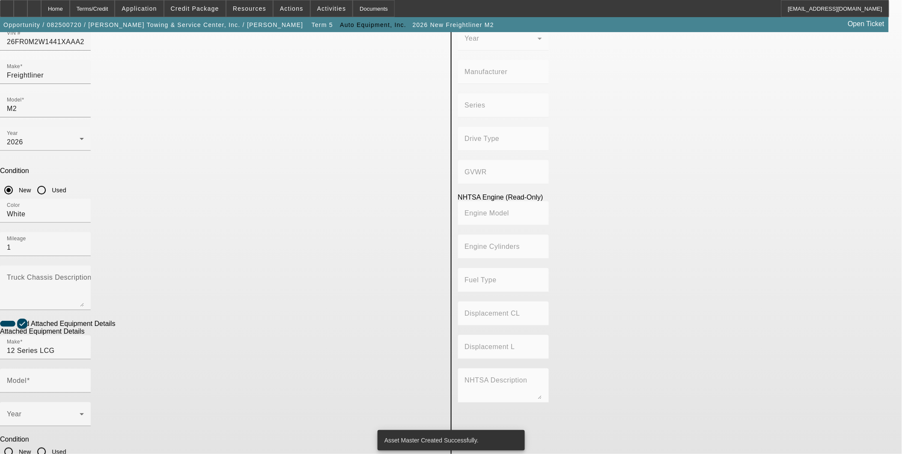
scroll to position [95, 0]
type input "Century 12 Series LCG"
click at [80, 412] on span at bounding box center [43, 417] width 73 height 10
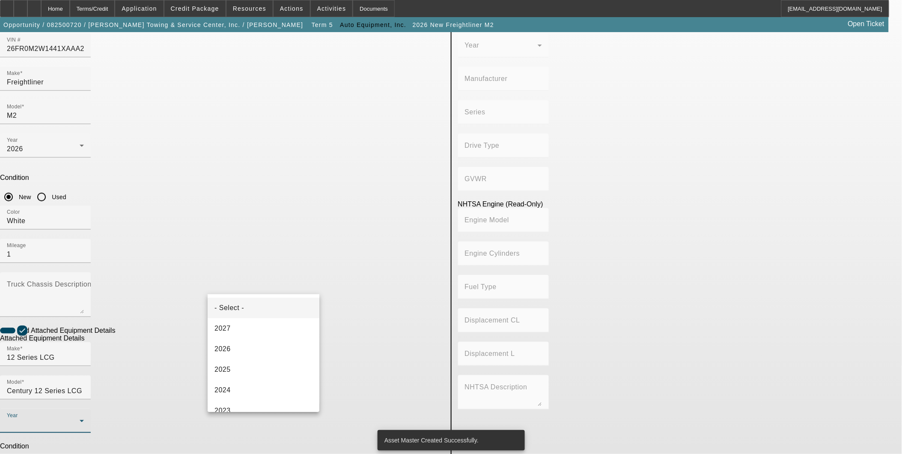
scroll to position [48, 0]
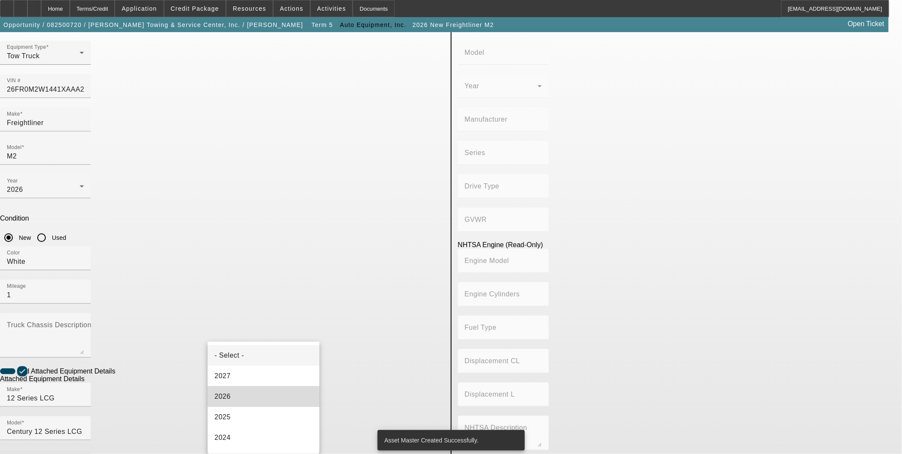
click at [265, 390] on mat-option "2026" at bounding box center [264, 396] width 112 height 21
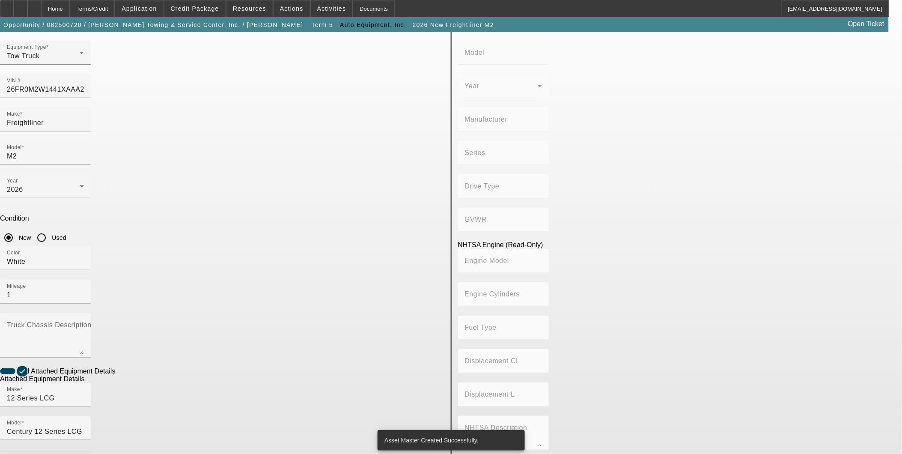
radio input "true"
checkbox input "true"
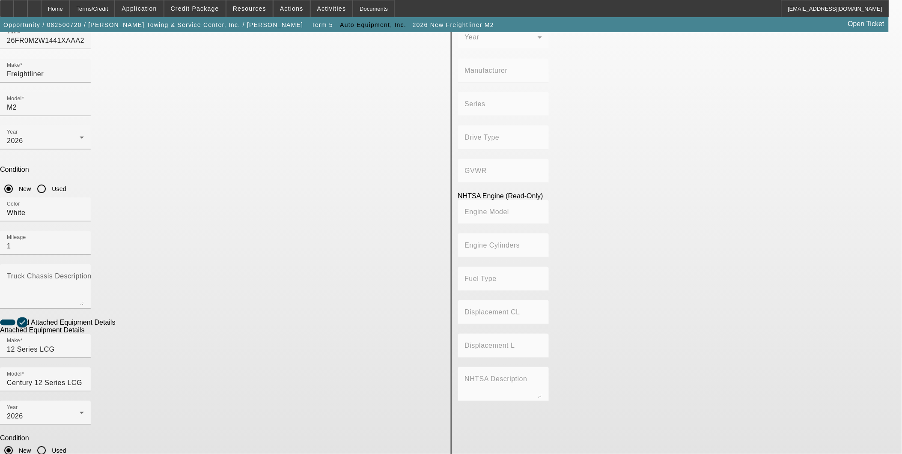
scroll to position [97, 0]
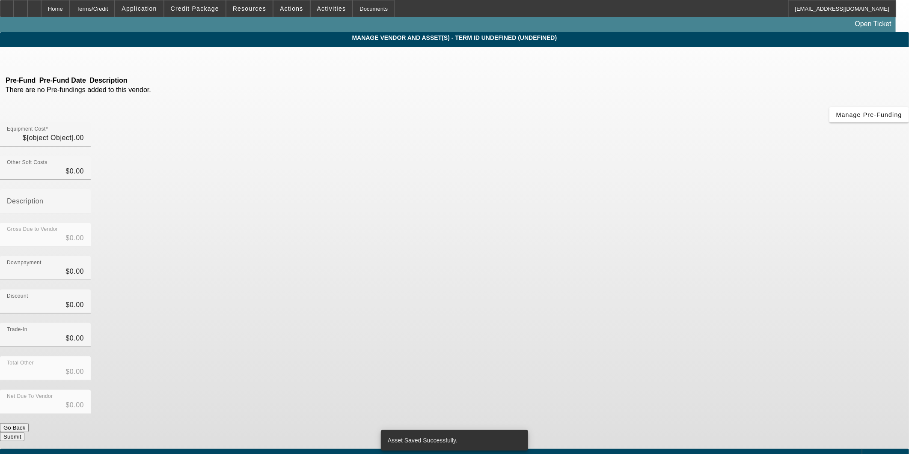
type input "$140,810.33"
type input "$449.00"
type input "$141,259.33"
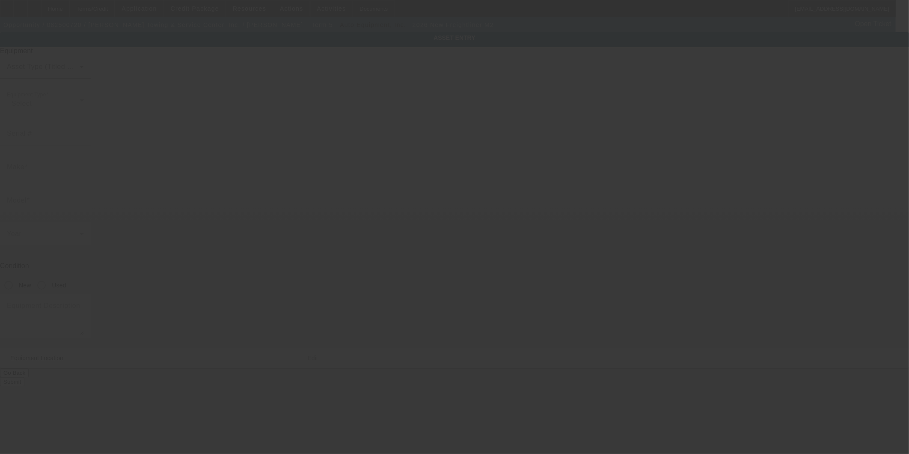
type input "26FR0M2W1441XAAA2"
type input "Freightliner"
type input "M2"
radio input "true"
type input "6820 Boydton Plank Rd"
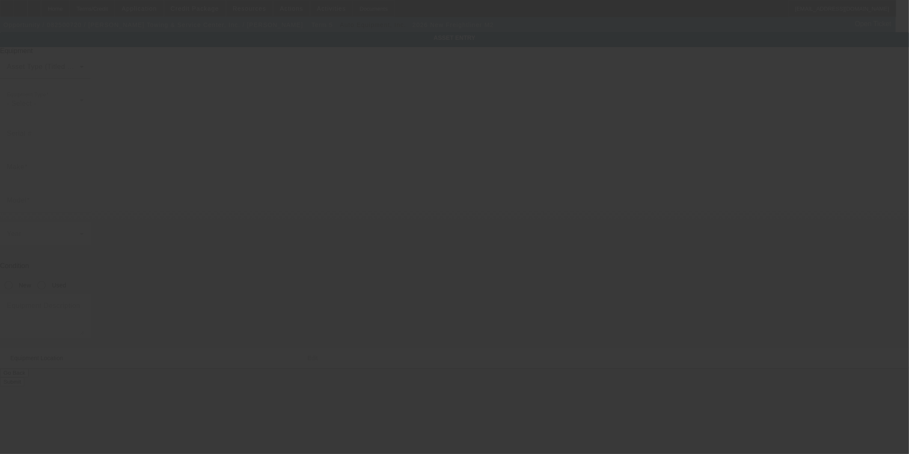
type input "North Dinwiddie"
type input "23803"
type input "Dinwiddie"
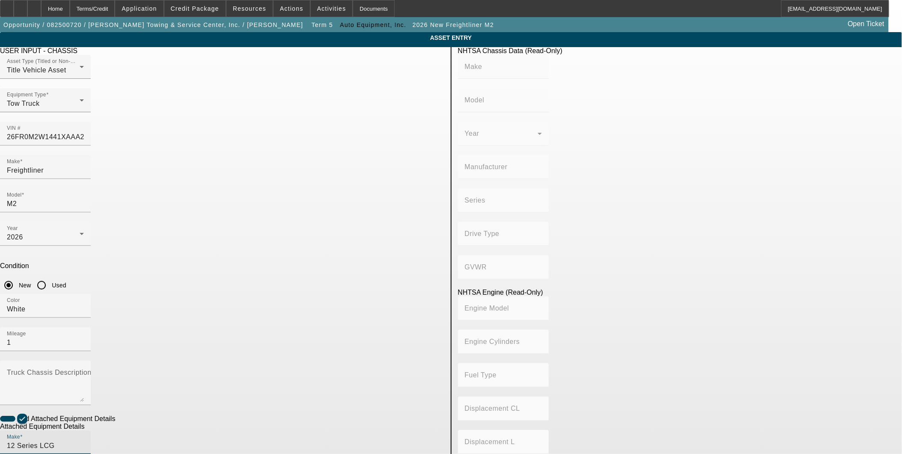
drag, startPoint x: 266, startPoint y: 346, endPoint x: 69, endPoint y: 350, distance: 197.0
click at [69, 350] on app-asset-collateral-manage "ASSET ENTRY Delete asset USER INPUT - CHASSIS Asset Type (Titled or Non-Titled)…" at bounding box center [451, 365] width 902 height 666
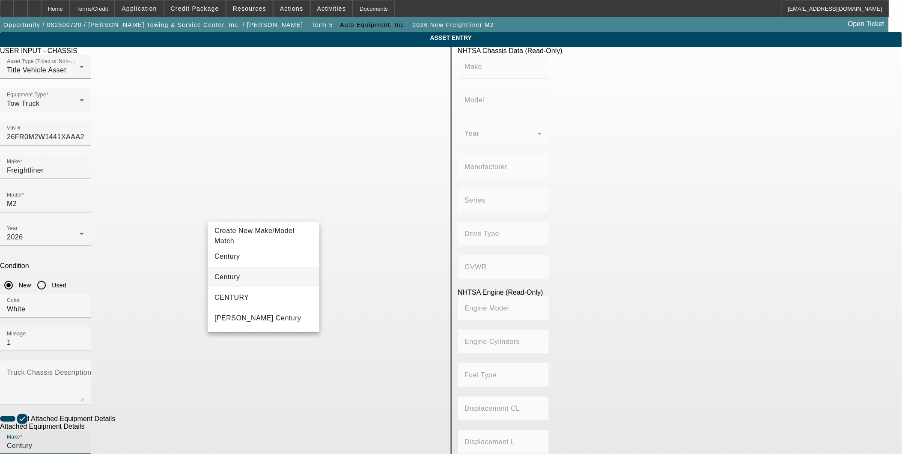
click at [248, 277] on mat-option "Century" at bounding box center [264, 277] width 112 height 21
type input "Century"
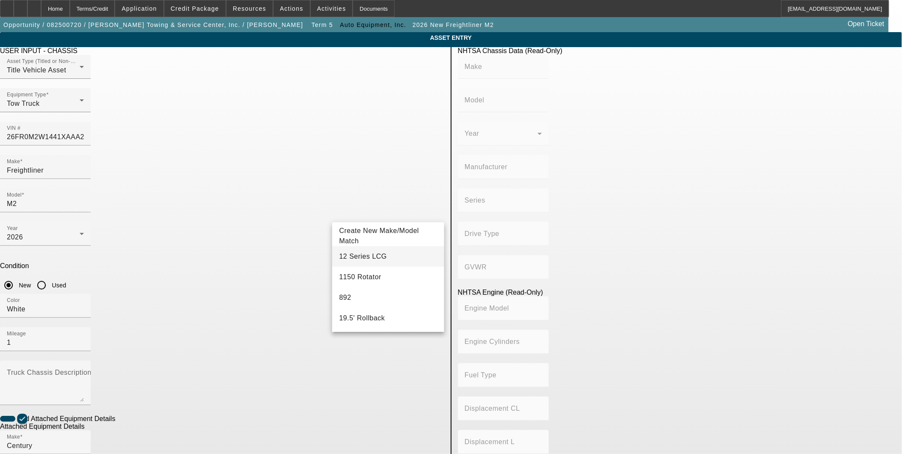
click at [390, 259] on mat-option "12 Series LCG" at bounding box center [388, 256] width 112 height 21
type input "12 Series LCG"
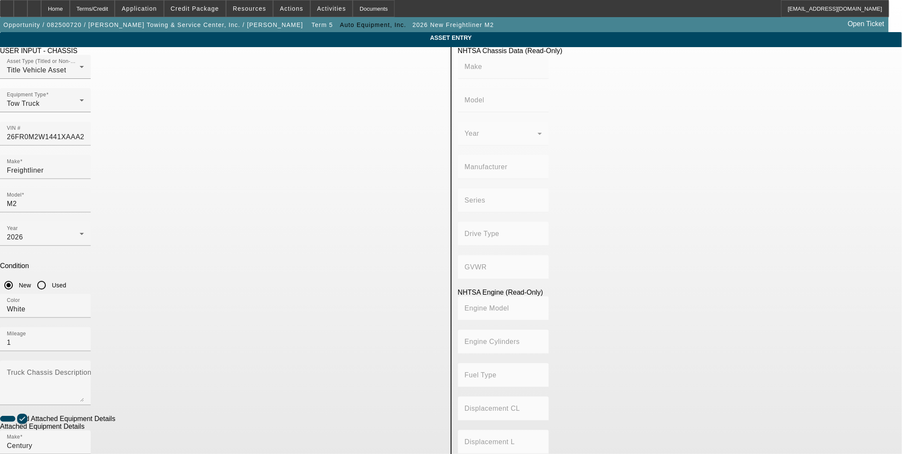
click at [477, 395] on div "NHTSA Chassis Data (Read-Only) Make Model Year Manufacturer Series Drive Type G…" at bounding box center [680, 372] width 457 height 651
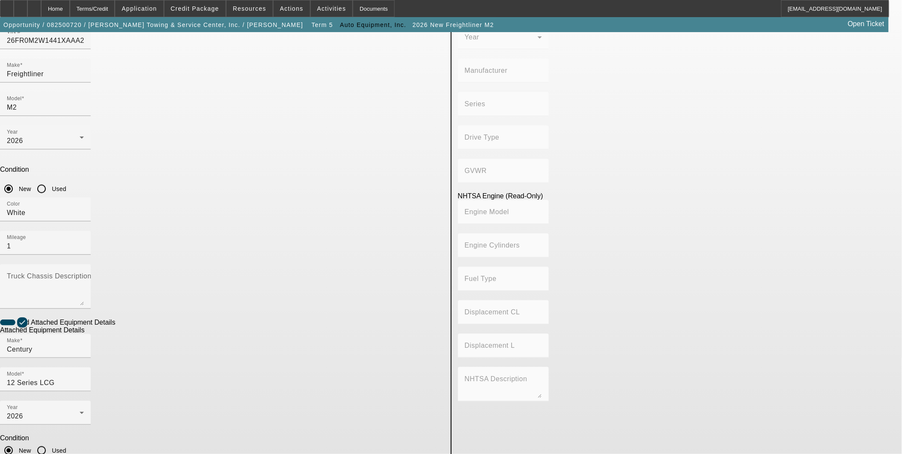
scroll to position [97, 0]
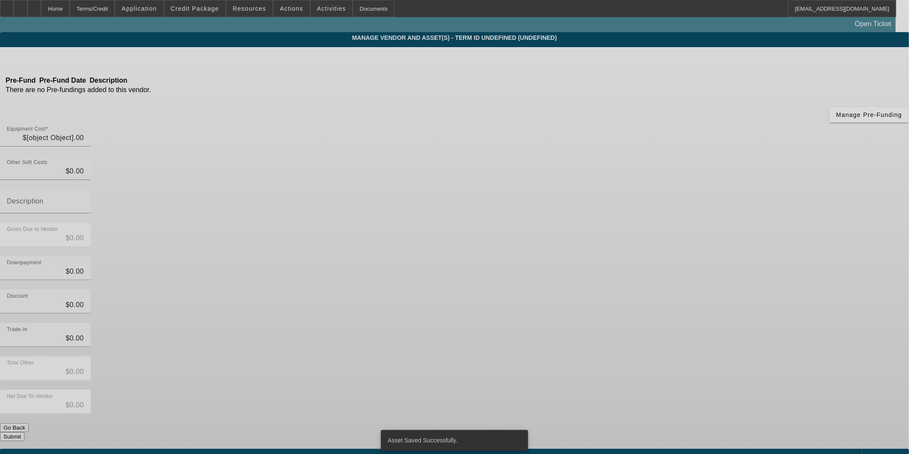
type input "$140,810.33"
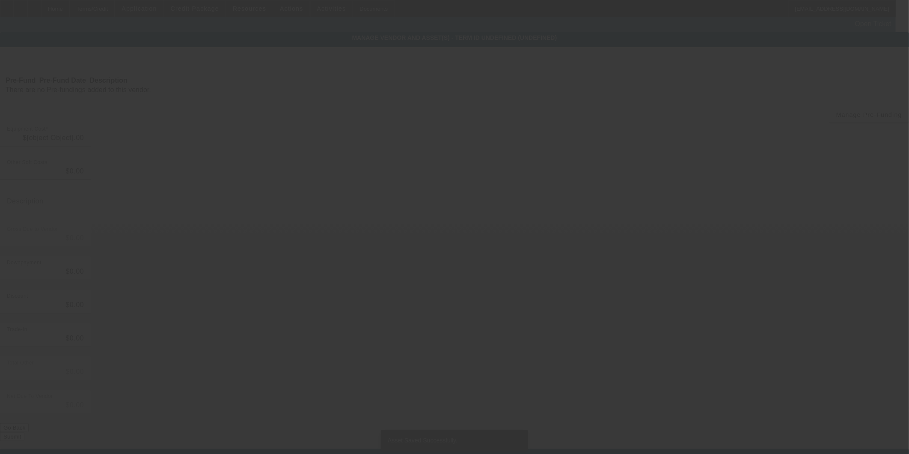
type input "$449.00"
type input "$141,259.33"
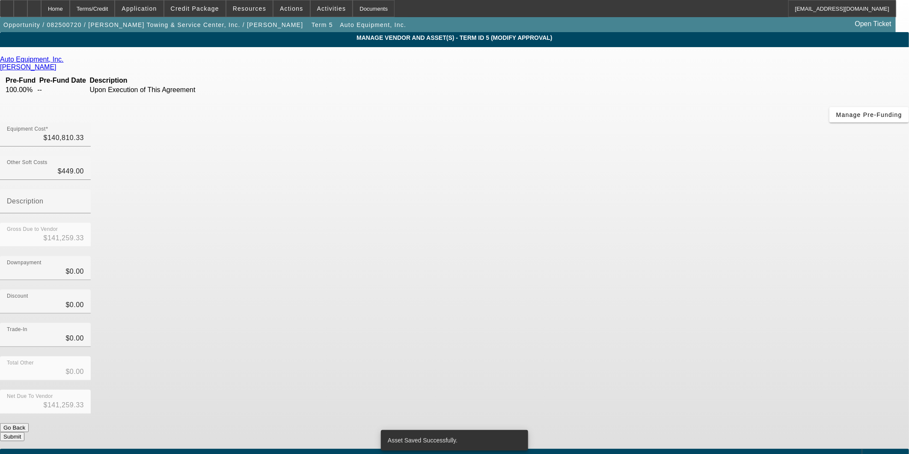
click at [24, 432] on button "Submit" at bounding box center [12, 436] width 24 height 9
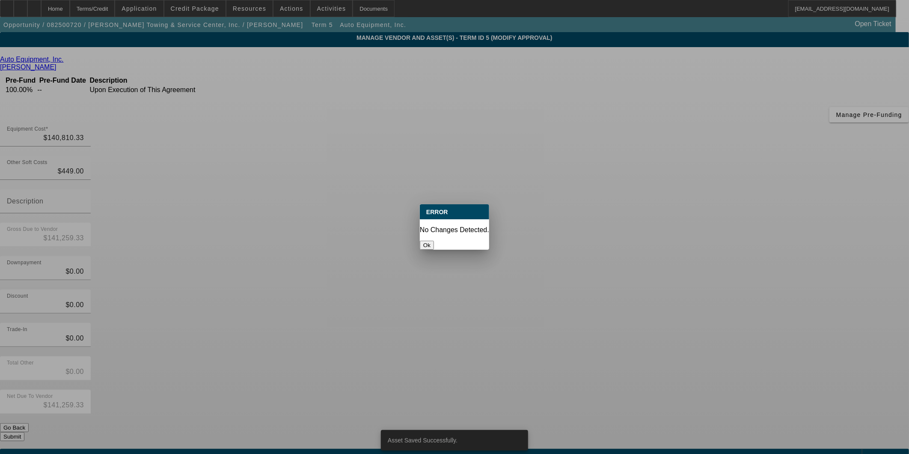
click at [434, 241] on button "Ok" at bounding box center [427, 245] width 14 height 9
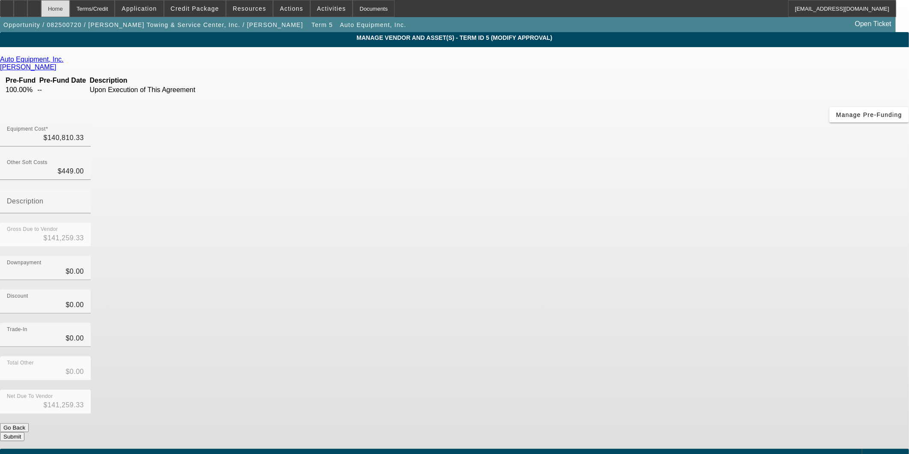
click at [70, 16] on div "Home" at bounding box center [55, 8] width 29 height 17
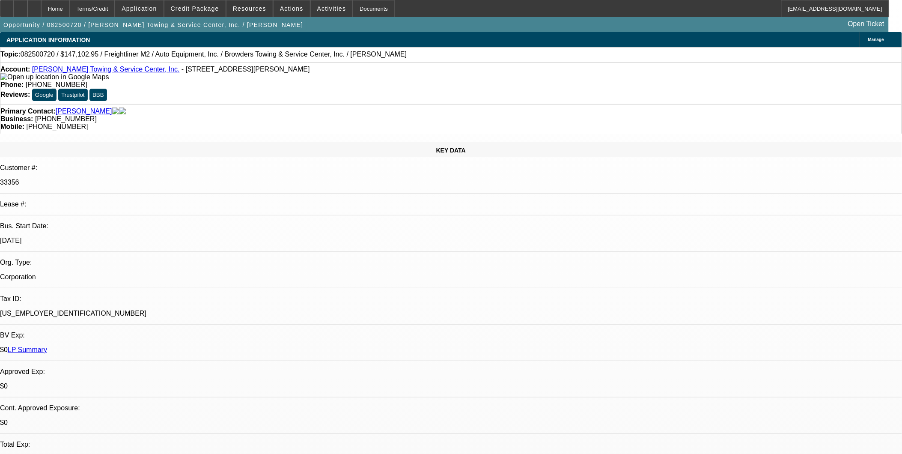
select select "0"
select select "2"
select select "0"
select select "6"
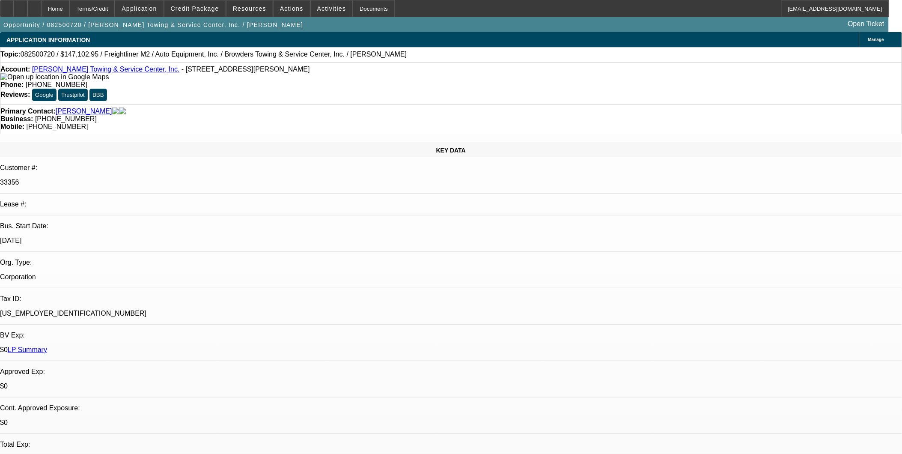
select select "0"
select select "2"
select select "0"
select select "6"
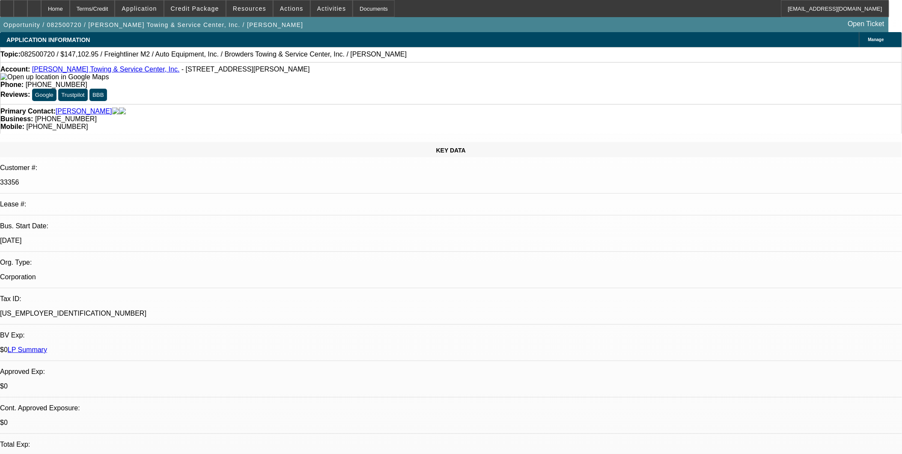
select select "0"
select select "2"
select select "0"
select select "6"
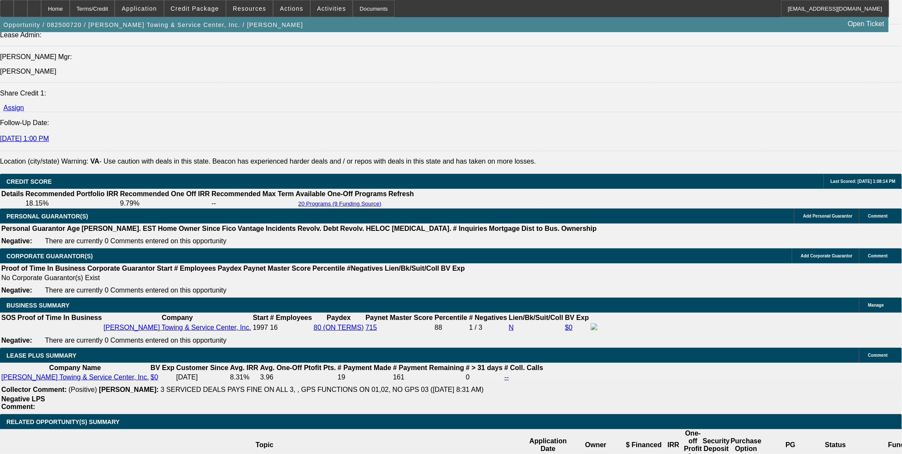
scroll to position [1236, 0]
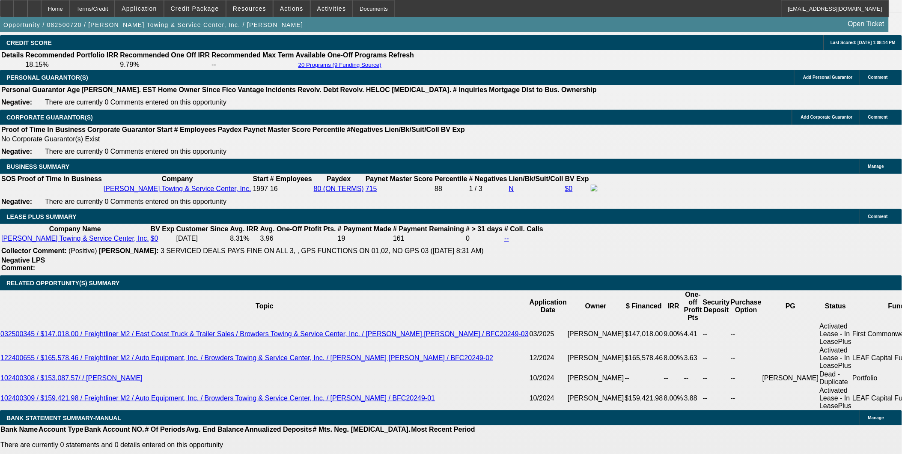
scroll to position [1189, 0]
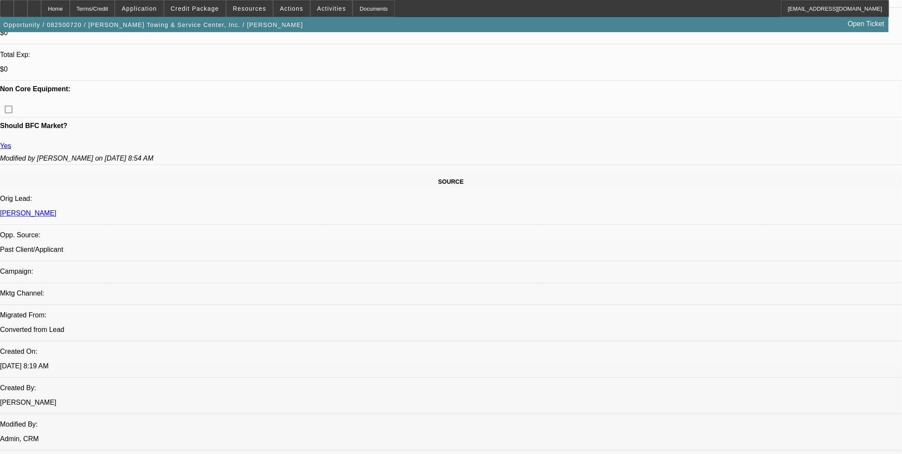
scroll to position [380, 0]
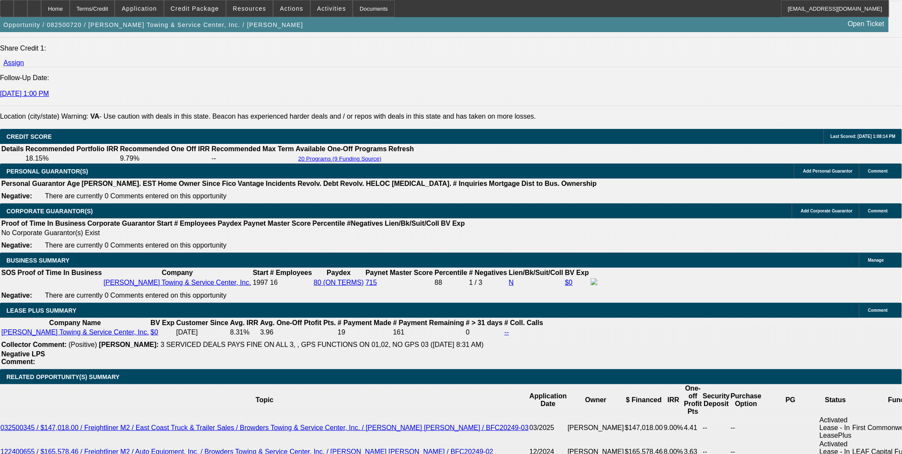
scroll to position [1189, 0]
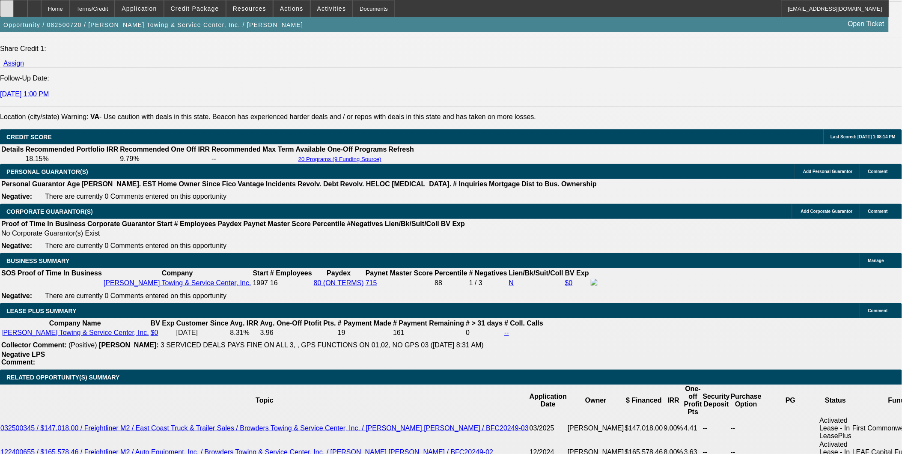
click at [14, 13] on div at bounding box center [7, 8] width 14 height 17
drag, startPoint x: 496, startPoint y: 172, endPoint x: 384, endPoint y: 141, distance: 115.9
click at [206, 9] on span "Credit Package" at bounding box center [195, 8] width 48 height 7
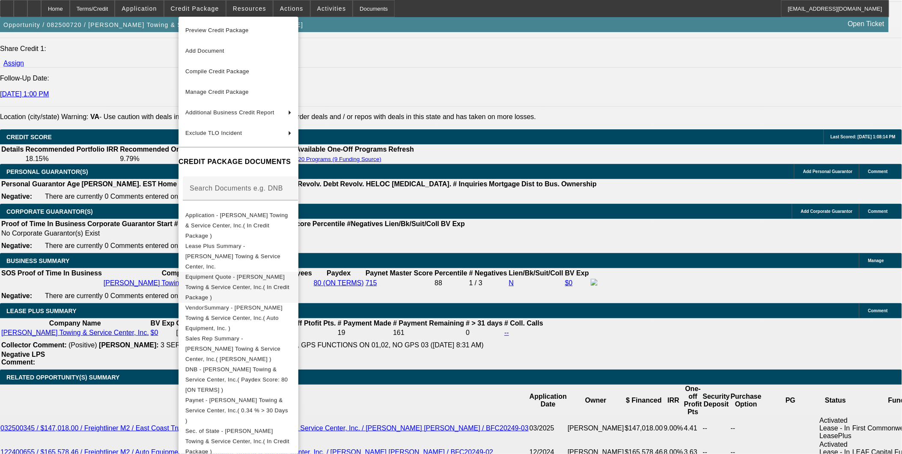
click at [238, 271] on span "Equipment Quote - Browder's Towing & Service Center, Inc.( In Credit Package )" at bounding box center [238, 286] width 106 height 31
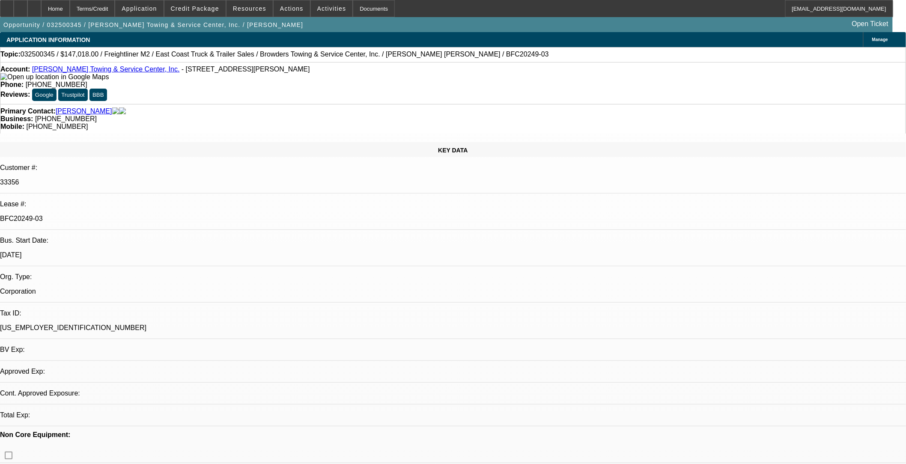
select select "0"
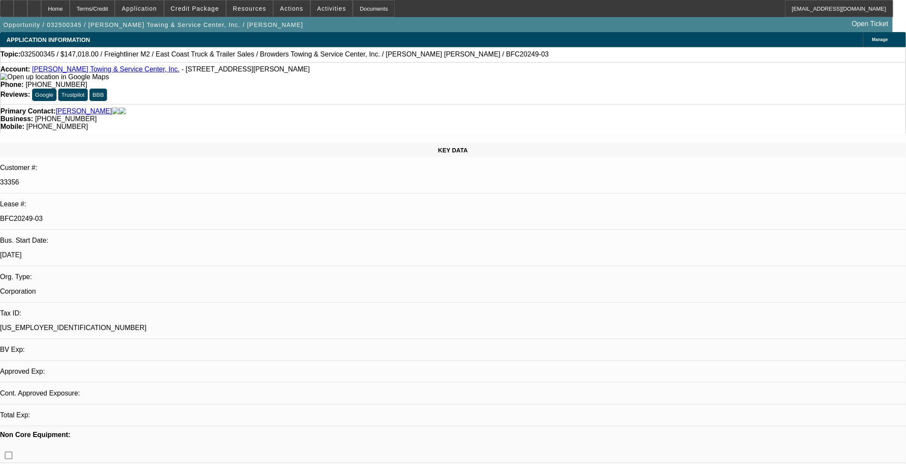
select select "0"
select select "1"
select select "2"
select select "6"
select select "1"
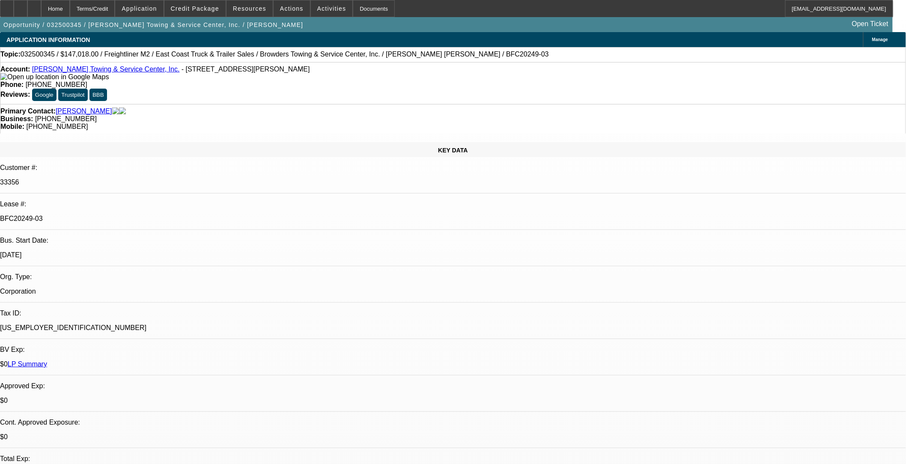
select select "2"
select select "6"
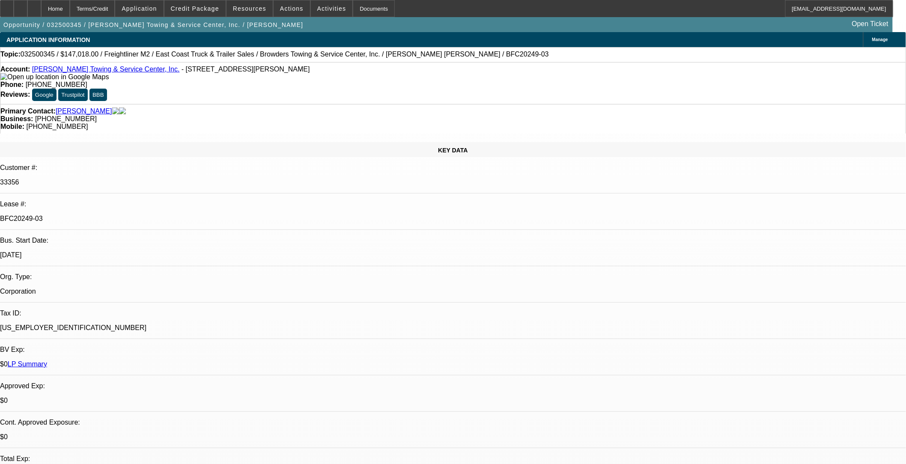
drag, startPoint x: 687, startPoint y: 142, endPoint x: 703, endPoint y: 121, distance: 26.5
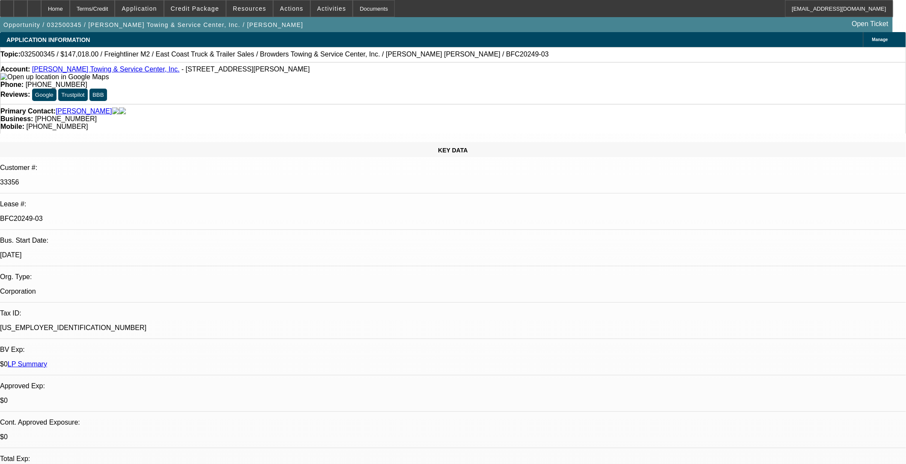
copy td "Corp only EFA in VA; Early Payoff is included. The truck is ready. The main con…"
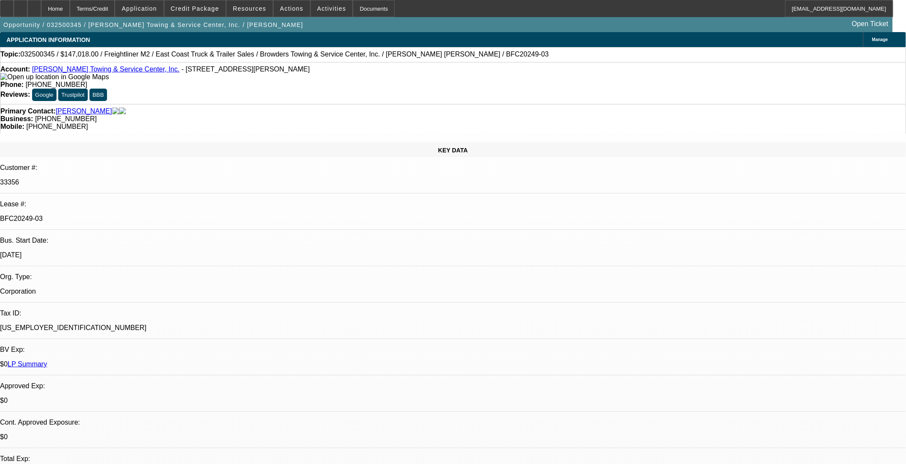
drag, startPoint x: 721, startPoint y: 328, endPoint x: 831, endPoint y: 344, distance: 110.7
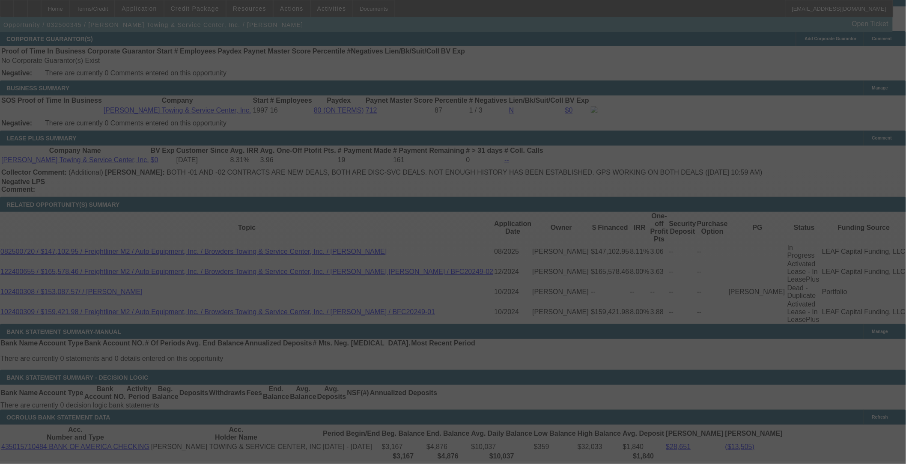
scroll to position [1388, 0]
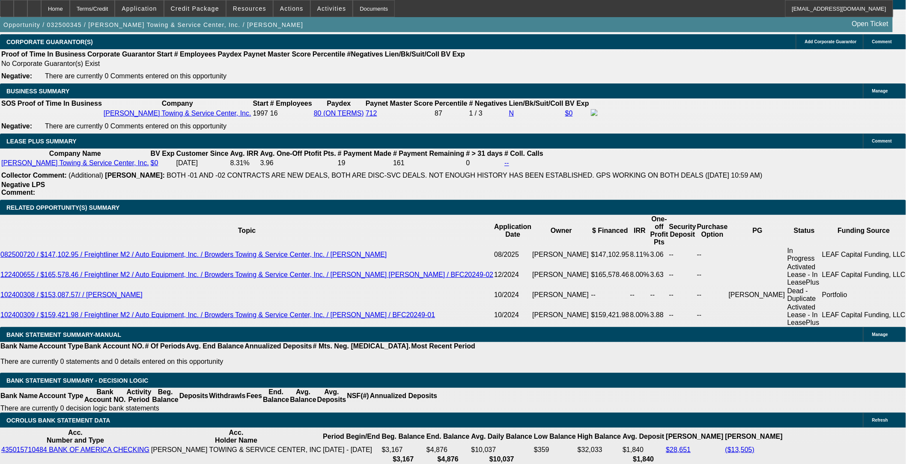
select select "0"
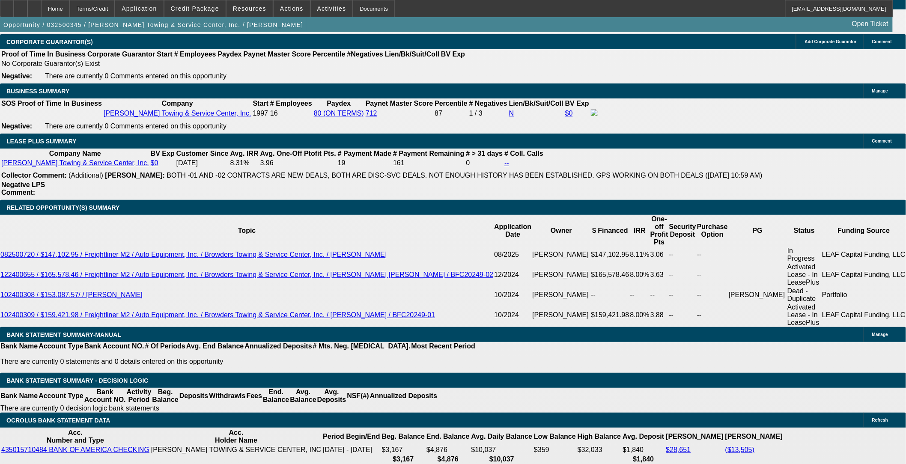
select select "0"
select select "1"
select select "2"
select select "6"
select select "1"
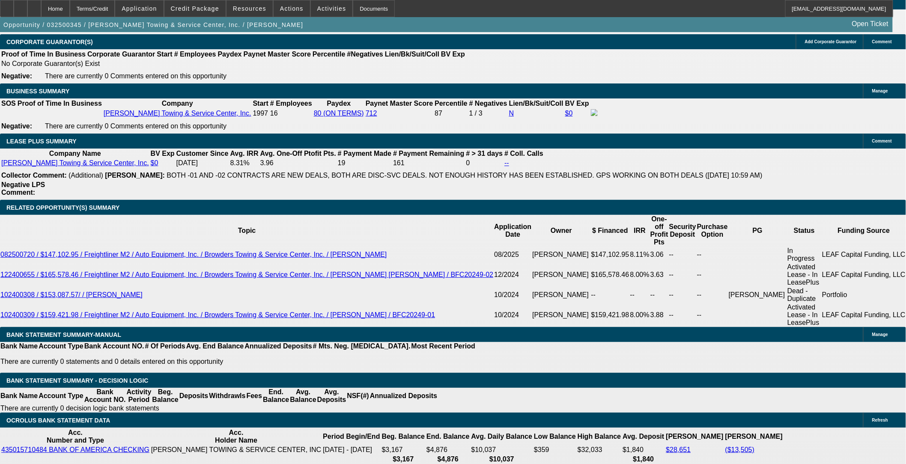
select select "2"
select select "6"
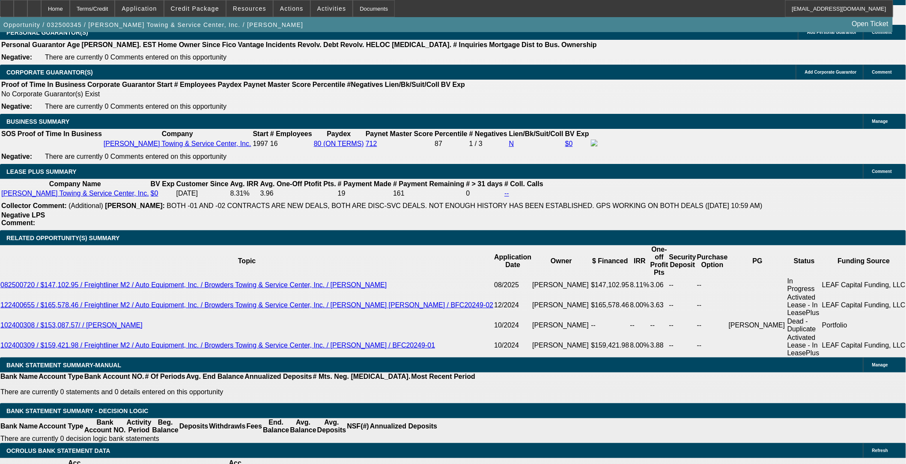
scroll to position [1340, 0]
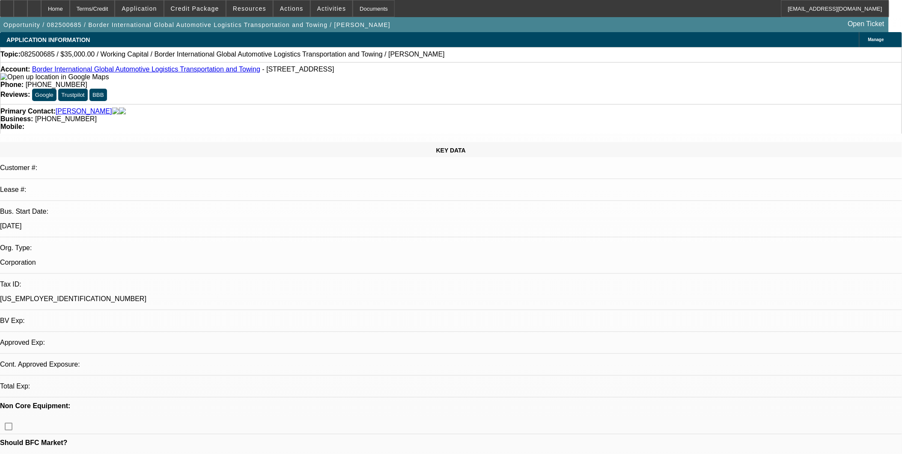
select select "0"
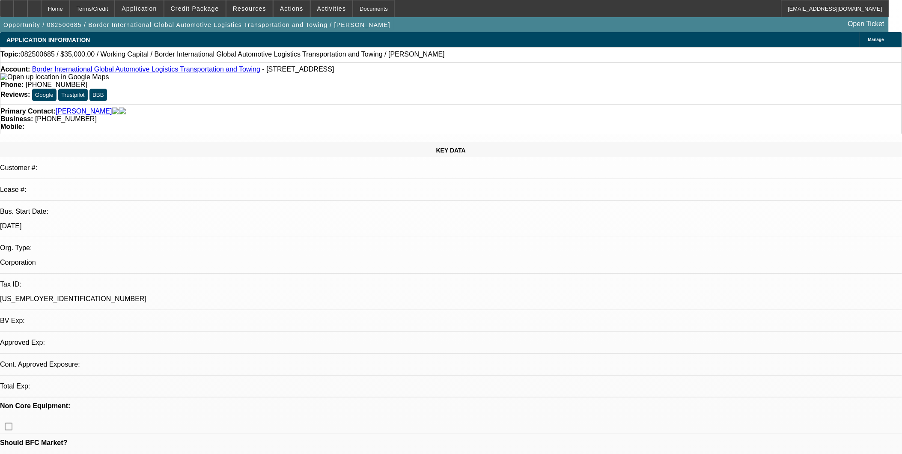
select select "0"
select select "1"
select select "2"
select select "6"
select select "1"
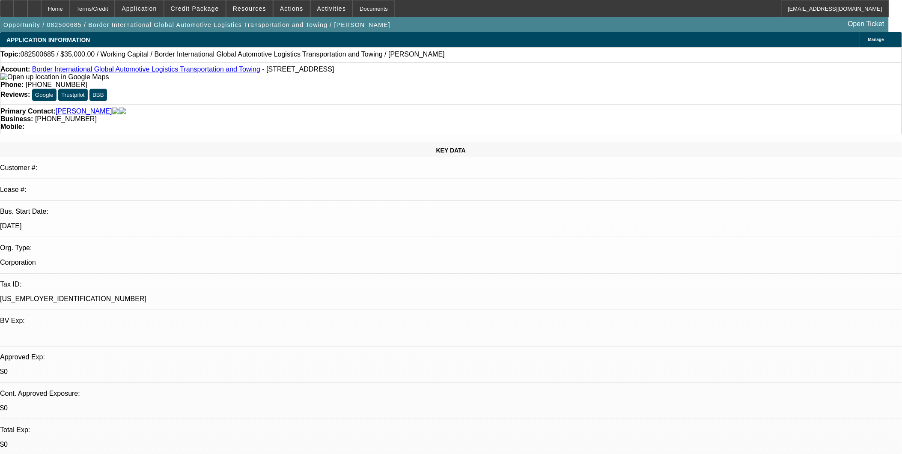
select select "2"
select select "6"
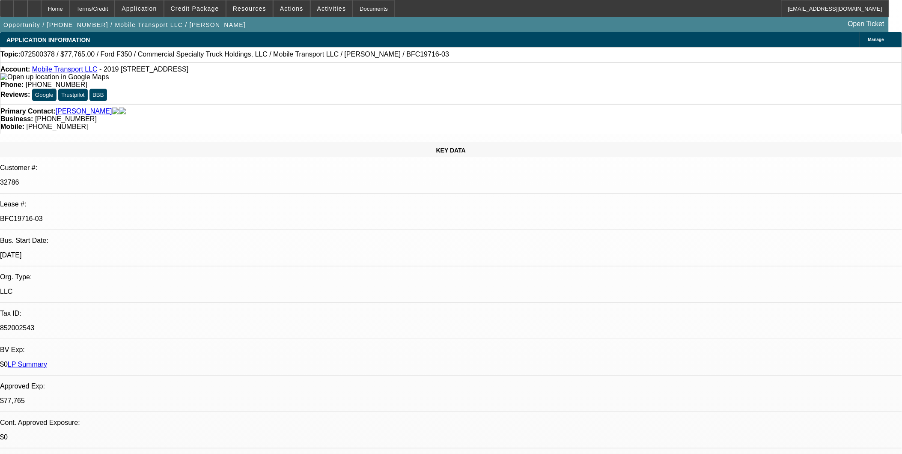
select select "0"
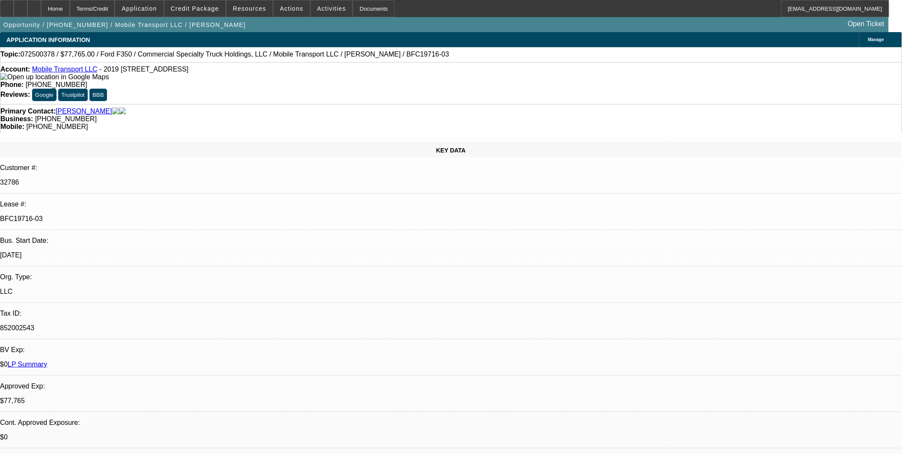
select select "0"
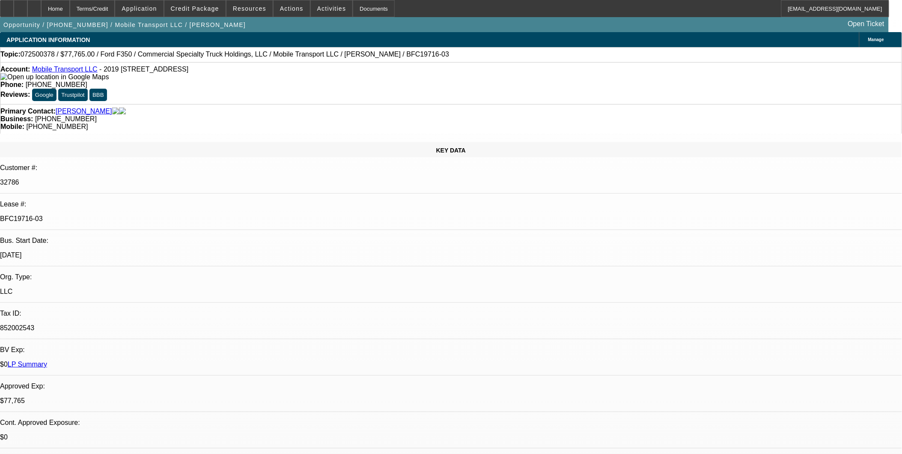
select select "0"
select select "1"
select select "2"
select select "6"
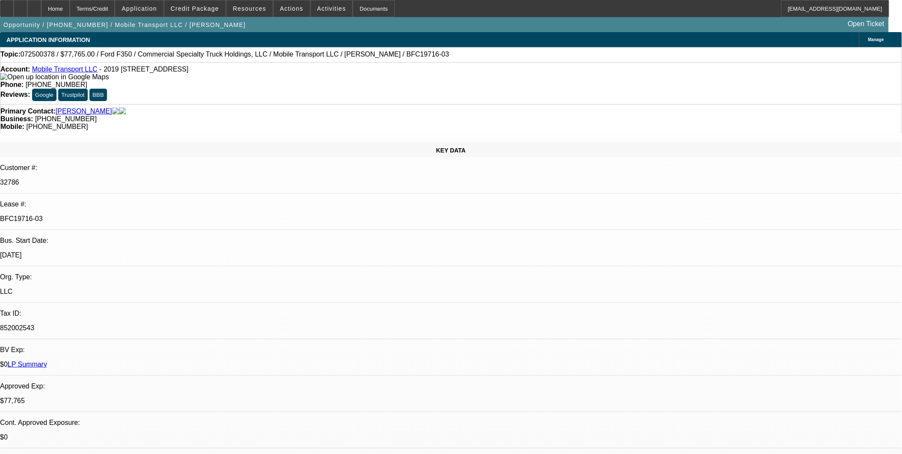
select select "1"
select select "2"
select select "6"
select select "1"
select select "2"
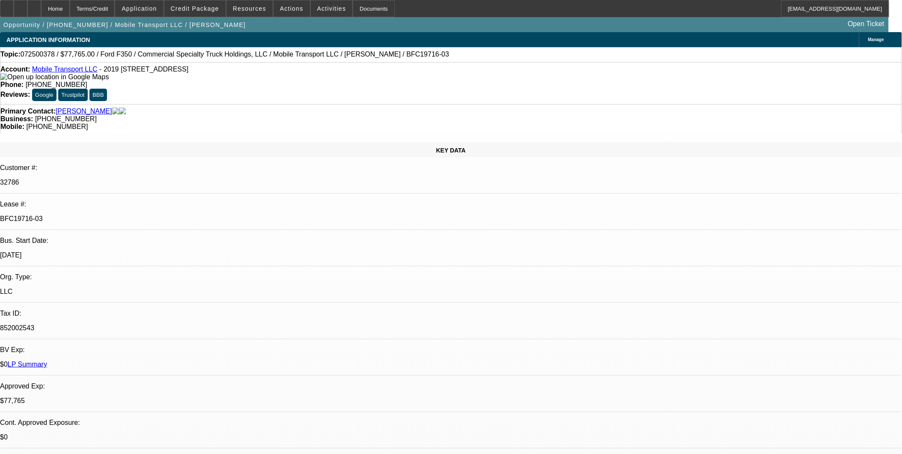
select select "6"
select select "1"
select select "2"
select select "6"
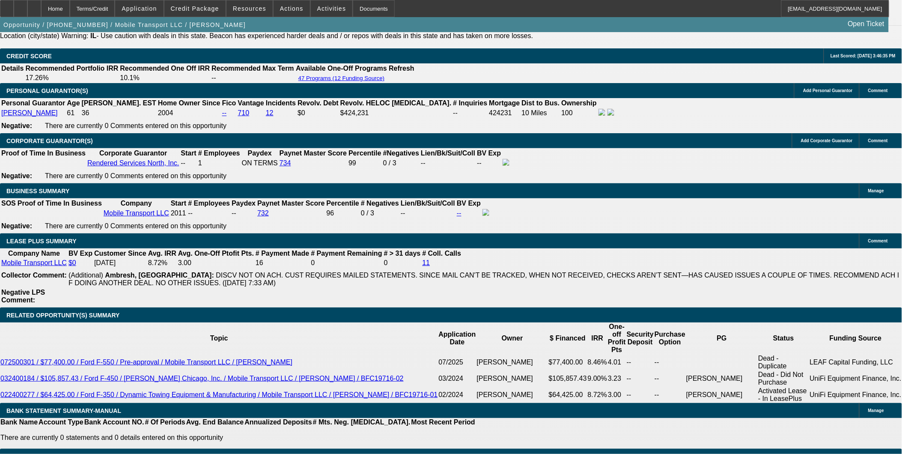
scroll to position [48, 0]
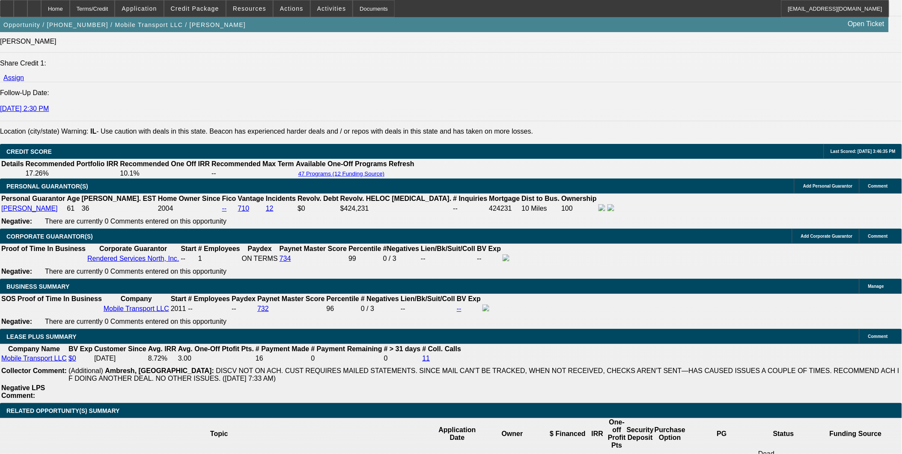
scroll to position [999, 0]
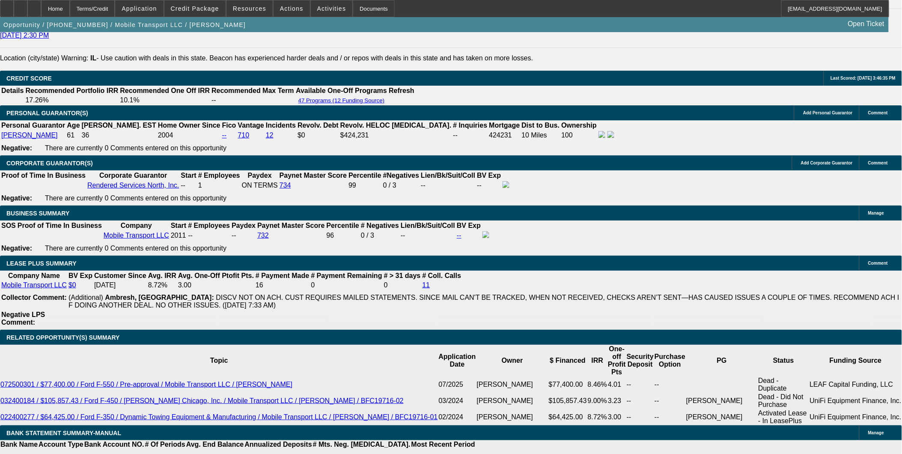
scroll to position [1284, 0]
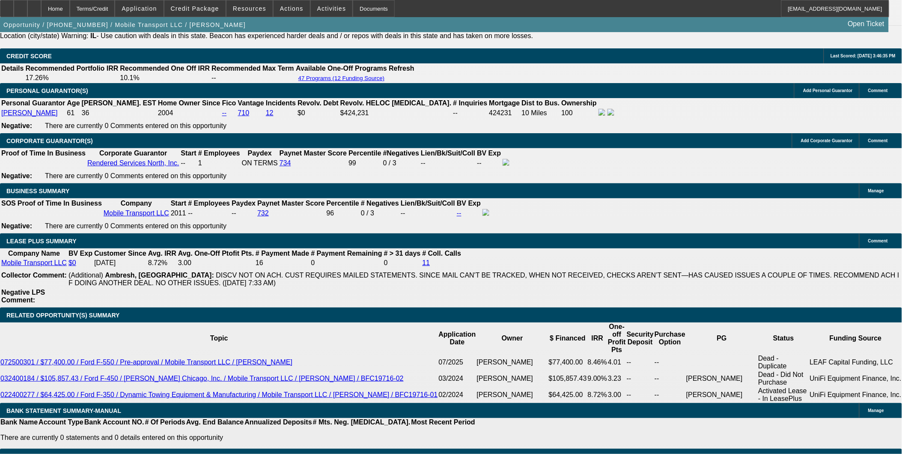
click at [729, 383] on div "APPLICATION INFORMATION Manage Topic: 072500378 / $77,765.00 / Ford F350 / Comm…" at bounding box center [451, 395] width 902 height 3294
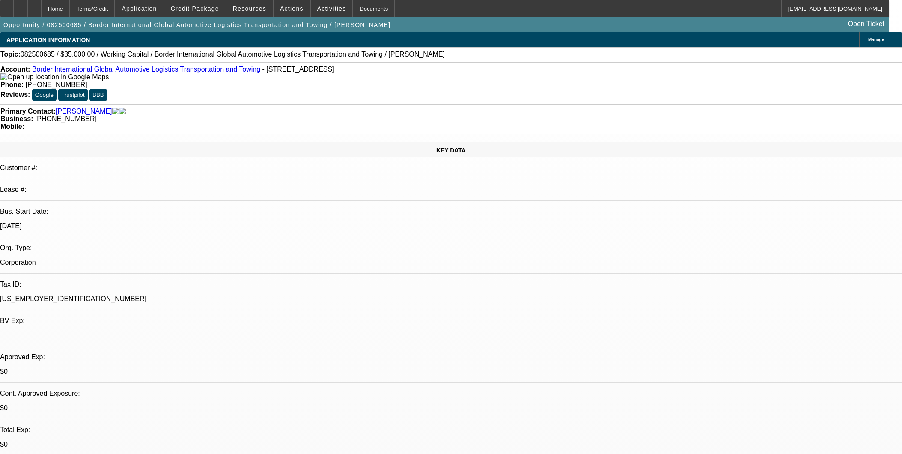
select select "0"
select select "2"
select select "0"
select select "6"
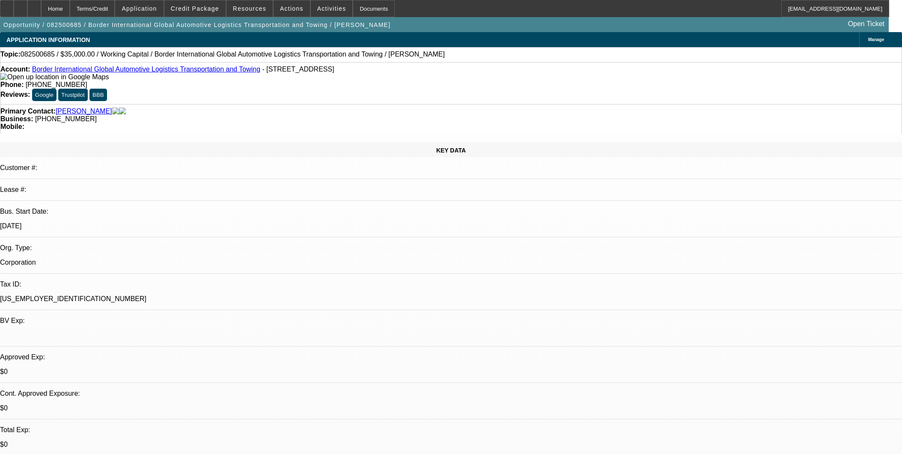
select select "0"
select select "2"
select select "0"
select select "6"
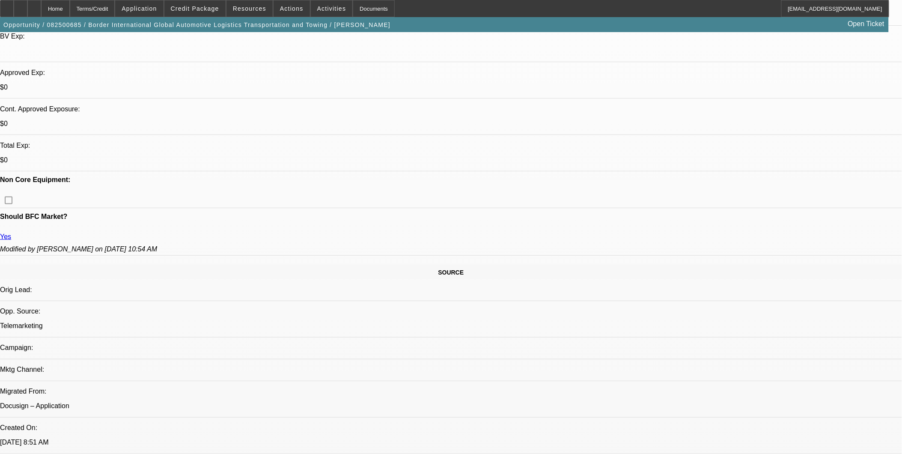
scroll to position [285, 0]
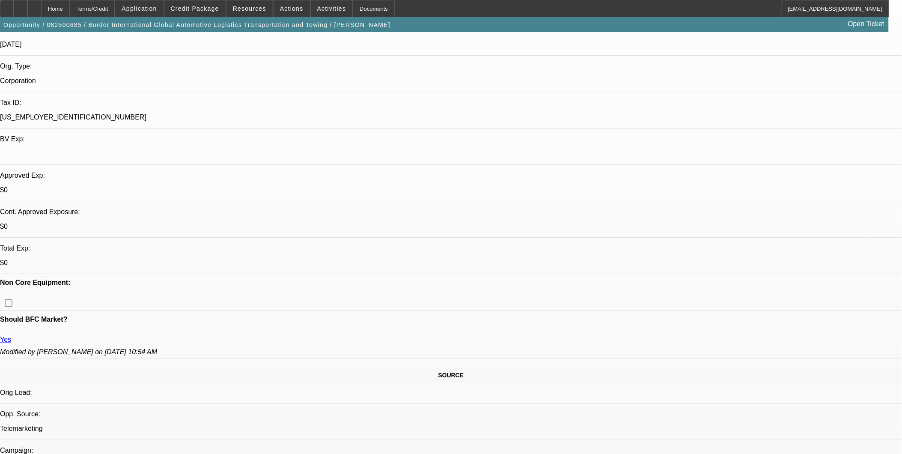
scroll to position [95, 0]
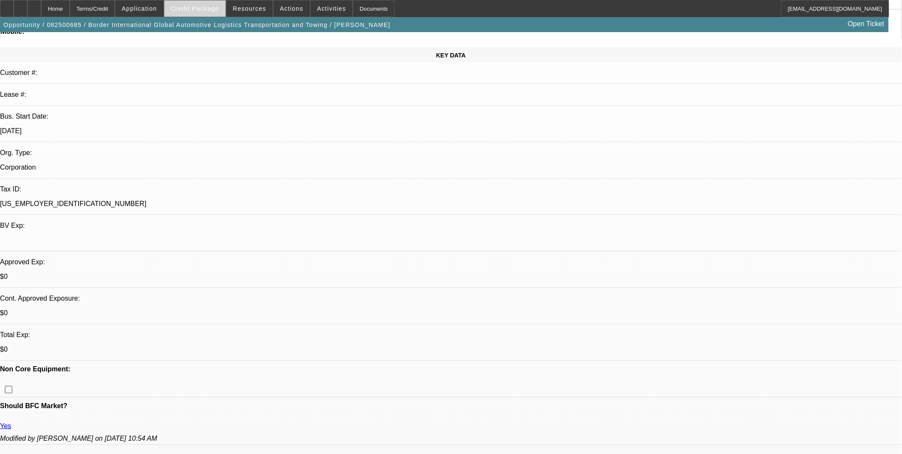
click at [213, 11] on span "Credit Package" at bounding box center [195, 8] width 48 height 7
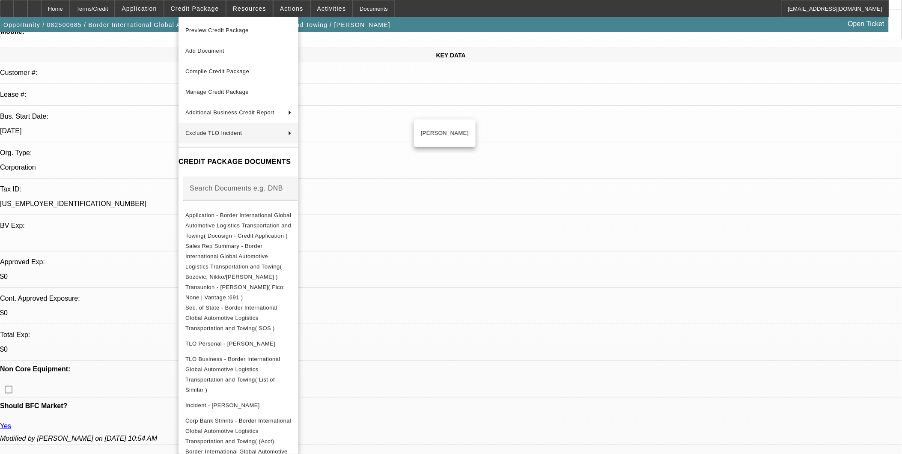
click at [486, 177] on div at bounding box center [451, 227] width 902 height 454
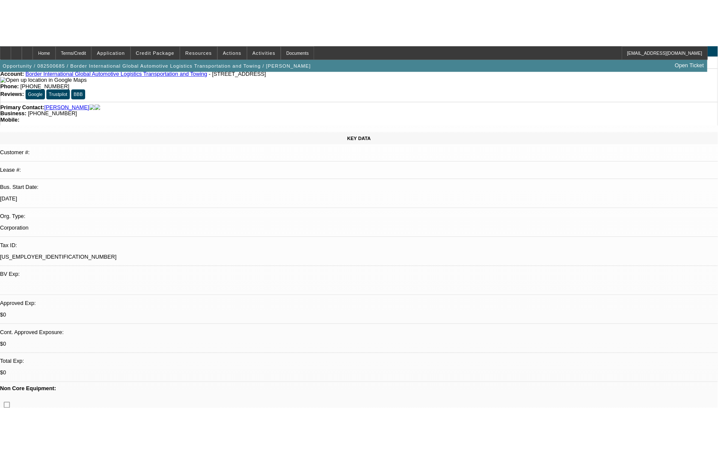
scroll to position [0, 0]
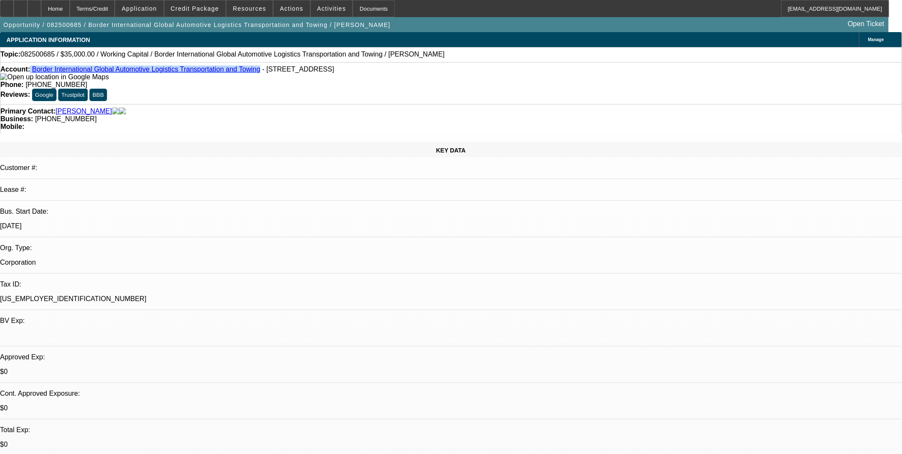
drag, startPoint x: 37, startPoint y: 71, endPoint x: 224, endPoint y: 74, distance: 187.5
click at [224, 74] on div "Account: Border International Global Automotive Logistics Transportation and To…" at bounding box center [450, 73] width 901 height 15
copy div "Border International Global Automotive Logistics Transportation and Towing"
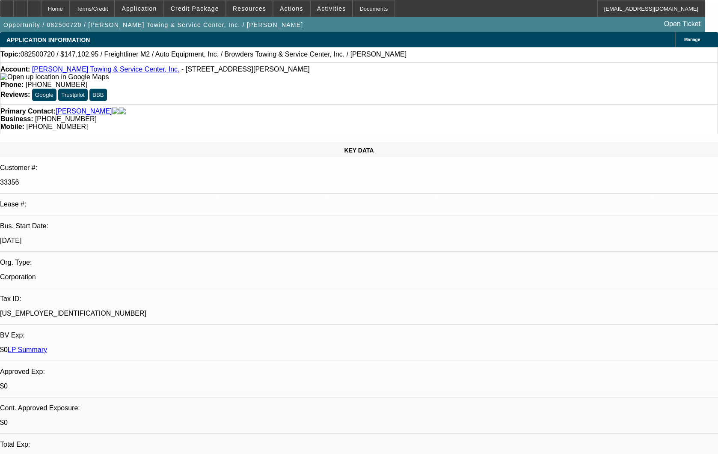
select select "0"
select select "2"
select select "0"
select select "6"
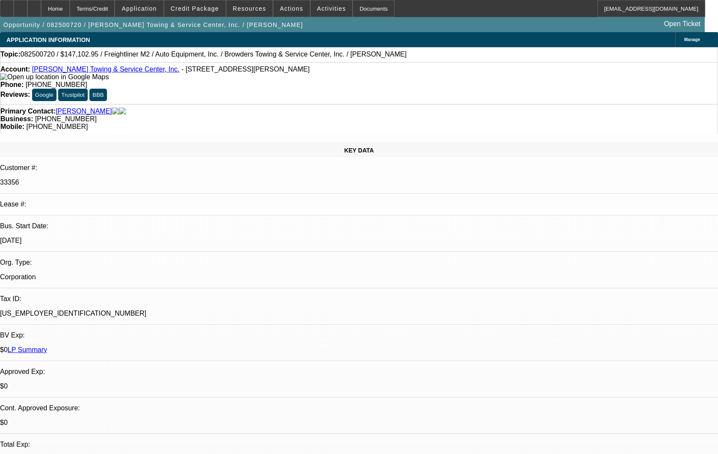
select select "0"
select select "2"
select select "0"
select select "6"
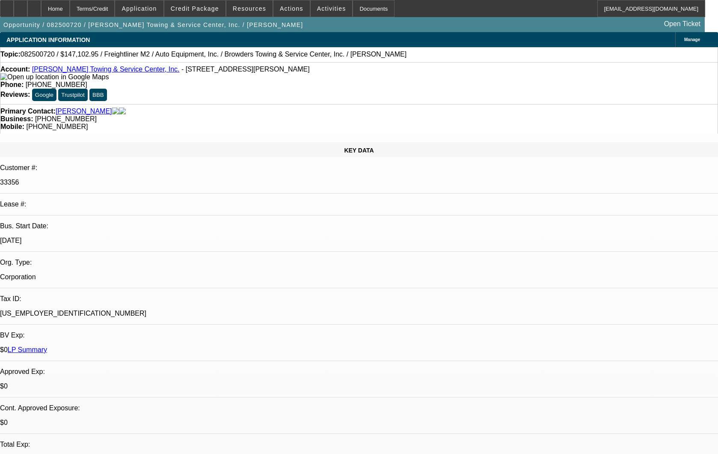
select select "0"
select select "2"
select select "0"
select select "6"
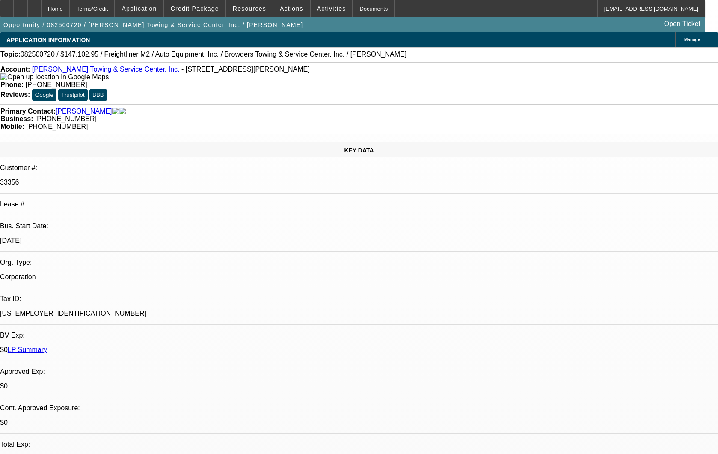
scroll to position [1328, 0]
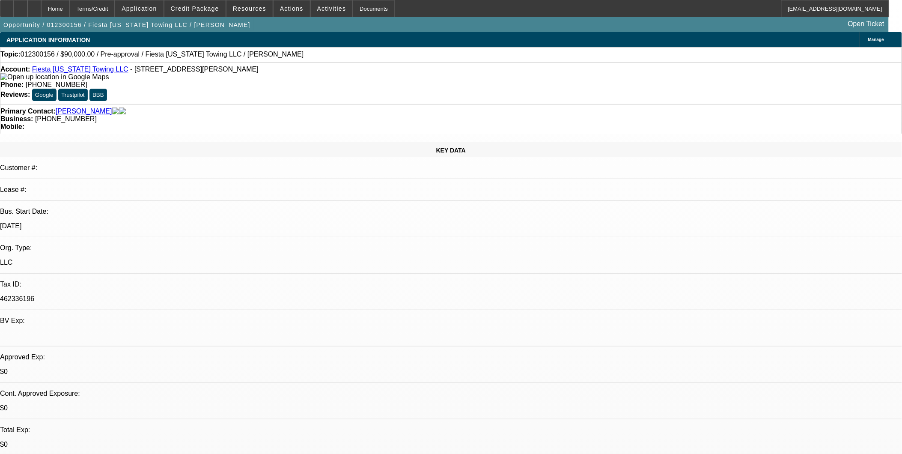
select select "0"
select select "2"
select select "0.1"
select select "1"
select select "2"
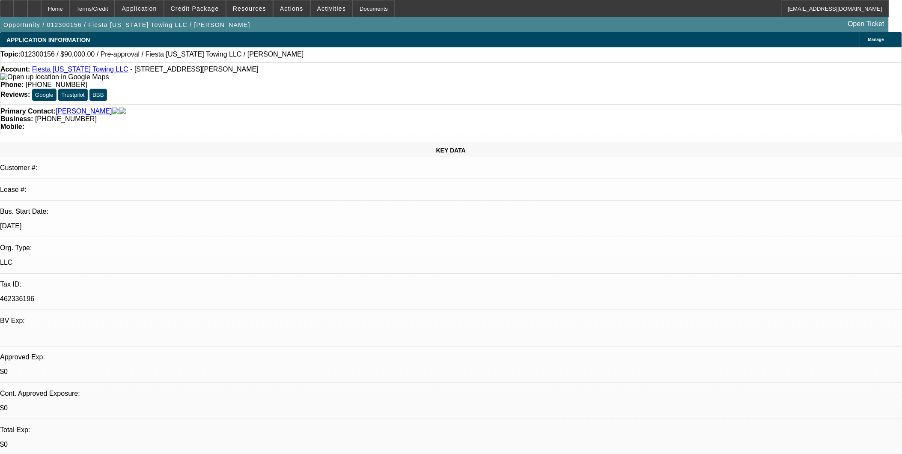
select select "4"
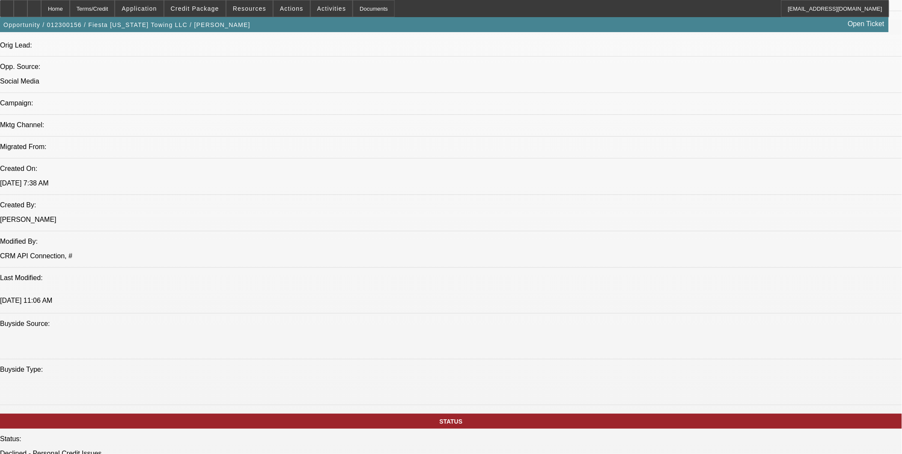
scroll to position [523, 0]
